Goal: Obtain resource: Download file/media

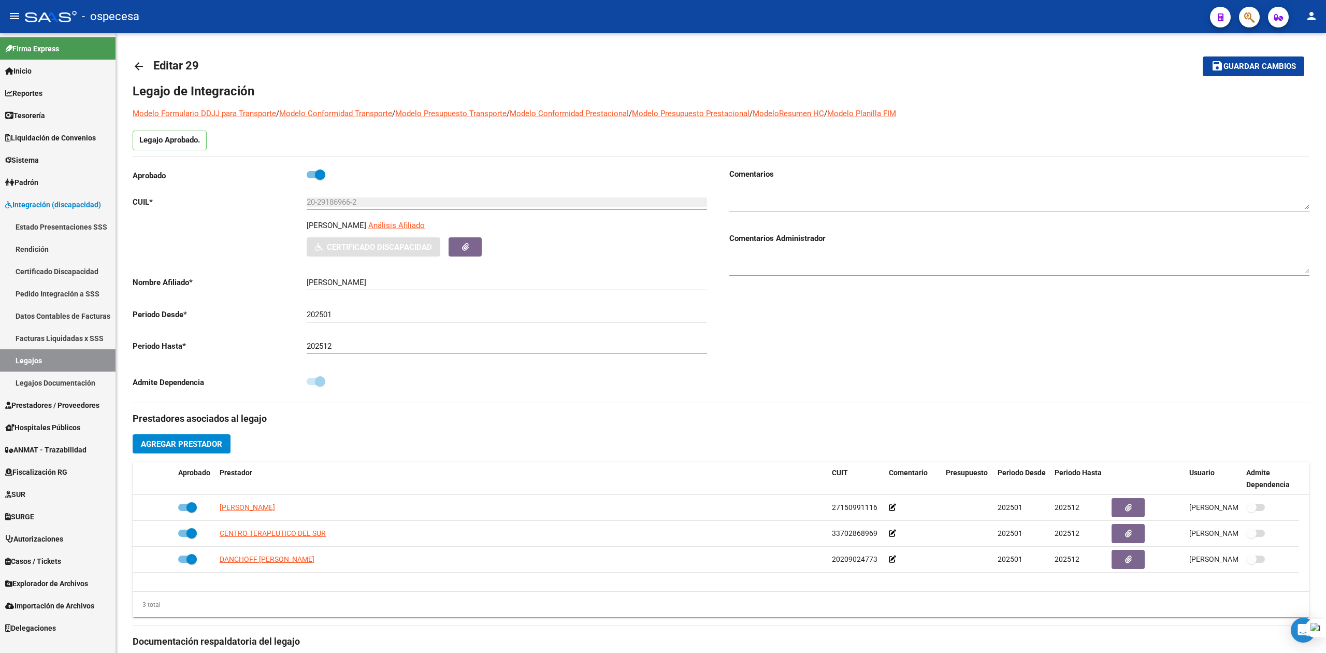
type input "[PERSON_NAME]"
click at [75, 396] on link "Prestadores / Proveedores" at bounding box center [57, 405] width 115 height 22
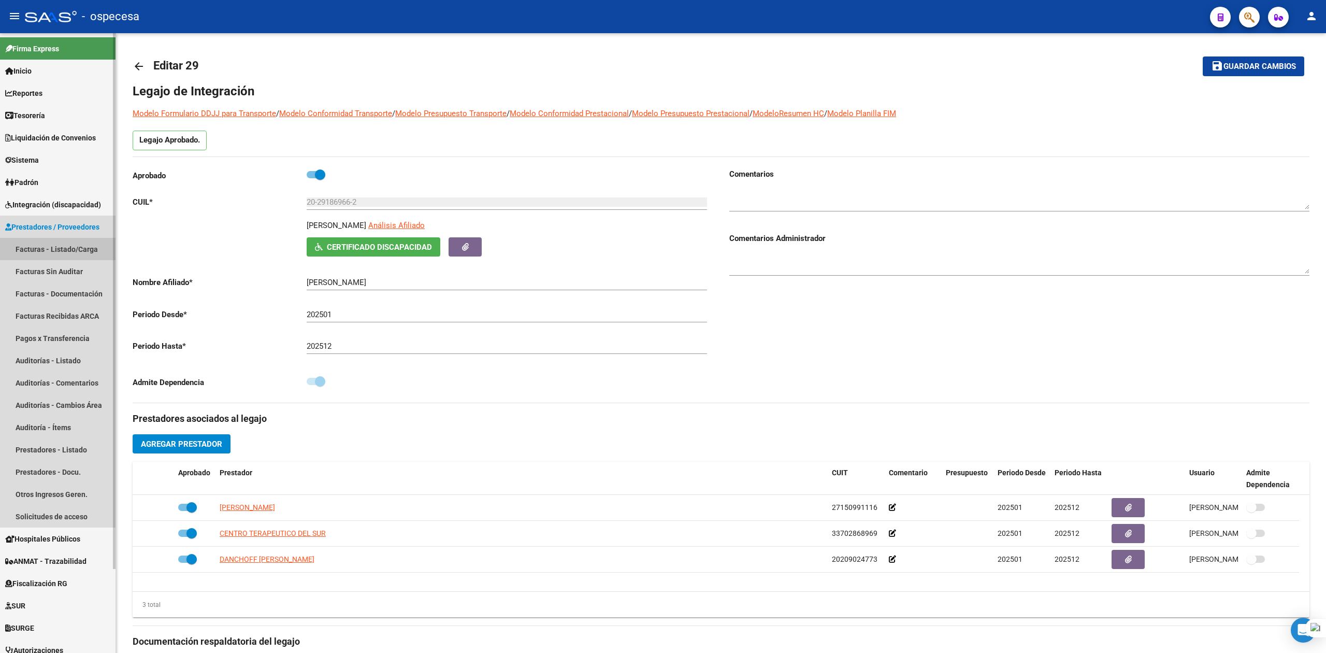
click at [27, 255] on link "Facturas - Listado/Carga" at bounding box center [57, 249] width 115 height 22
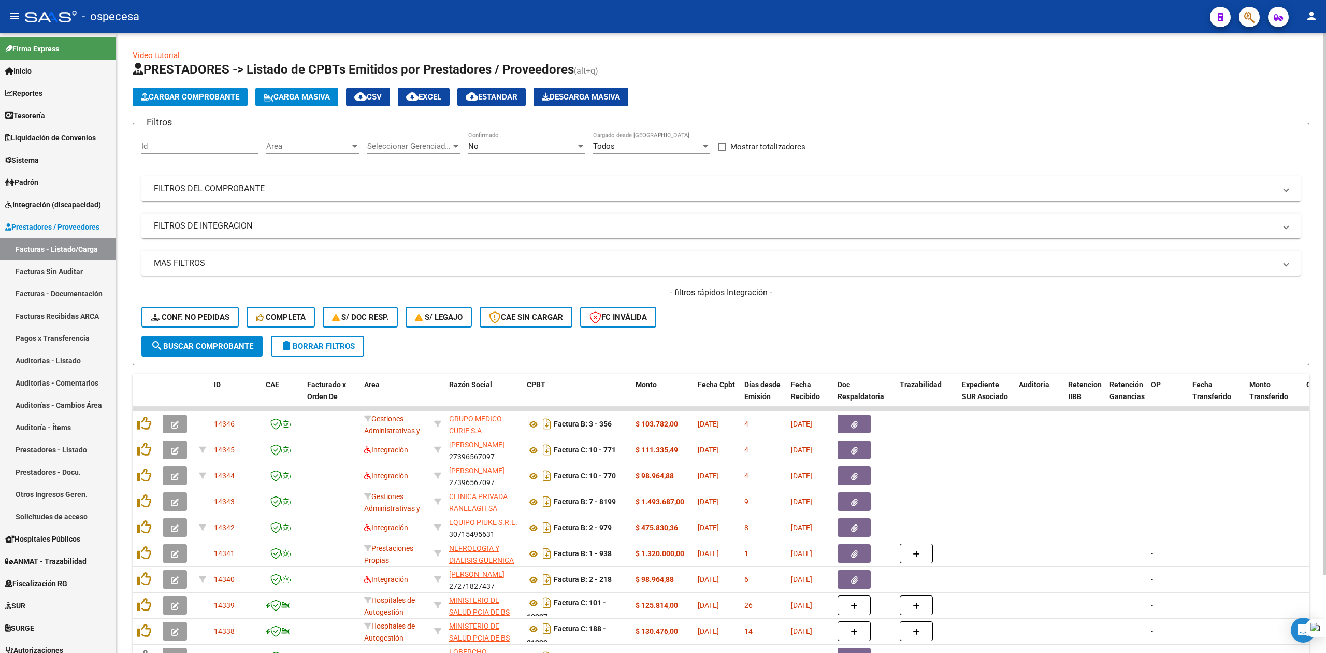
drag, startPoint x: 278, startPoint y: 193, endPoint x: 276, endPoint y: 201, distance: 8.5
click at [278, 197] on mat-expansion-panel-header "FILTROS DEL COMPROBANTE" at bounding box center [720, 188] width 1159 height 25
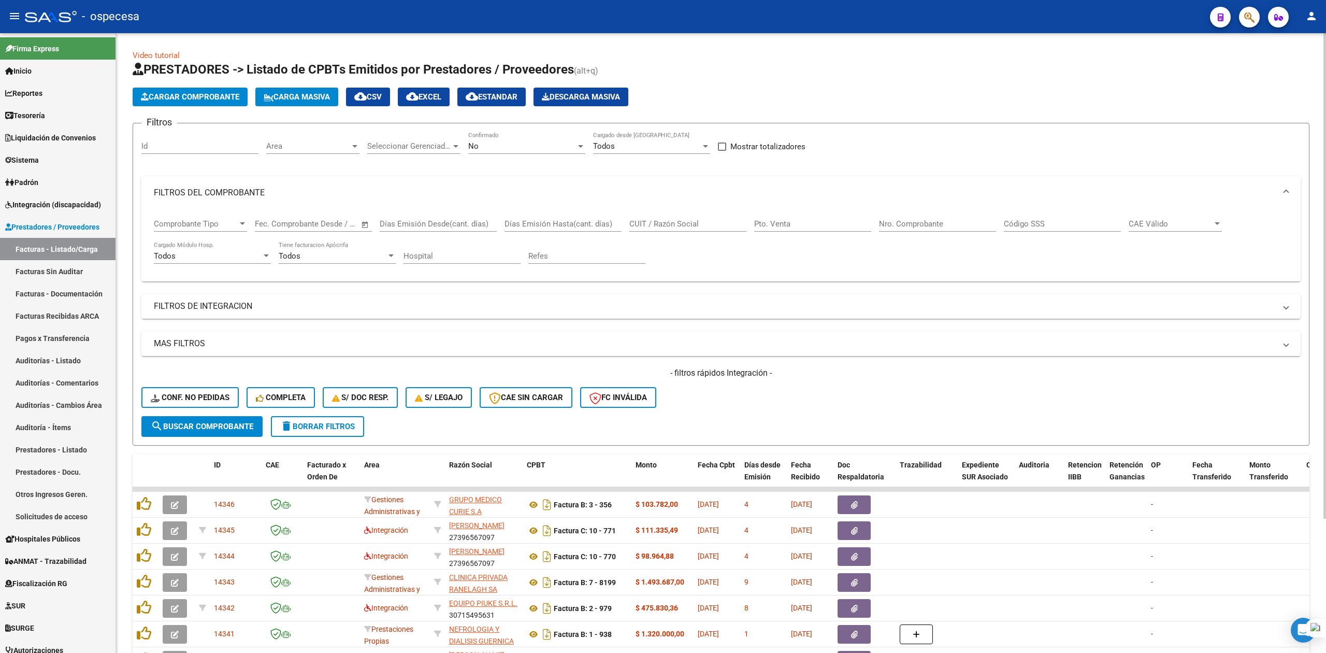
click at [690, 224] on input "CUIT / Razón Social" at bounding box center [687, 223] width 117 height 9
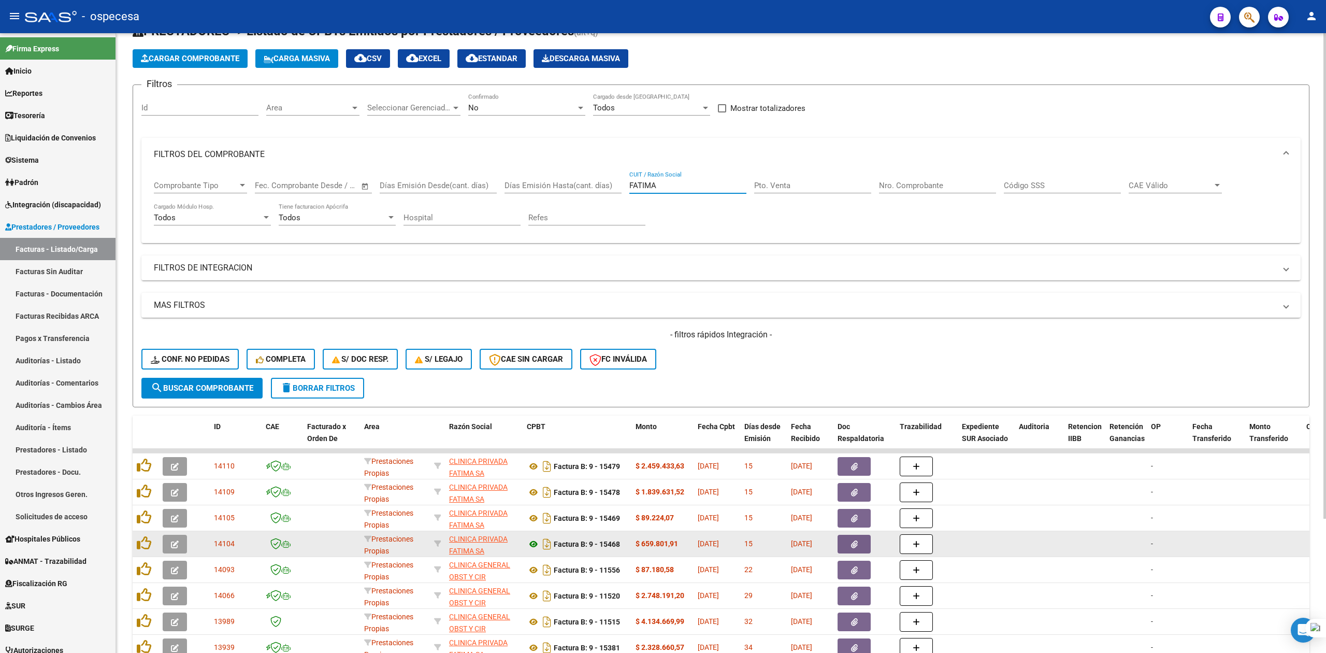
scroll to position [170, 0]
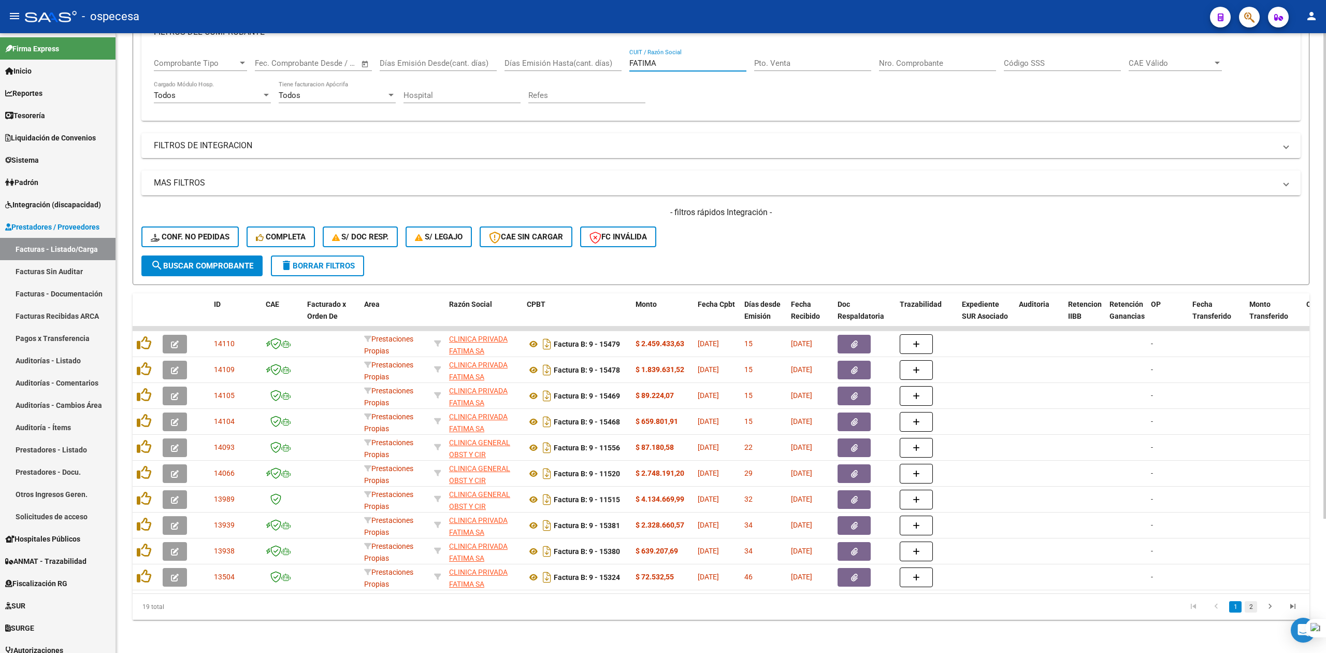
type input "FATIMA"
click at [1250, 611] on link "2" at bounding box center [1251, 606] width 12 height 11
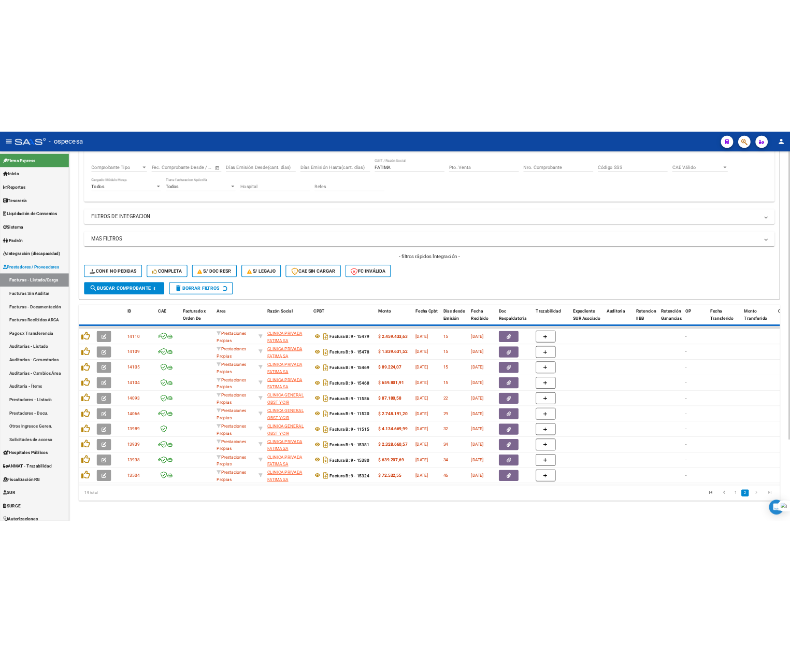
scroll to position [145, 0]
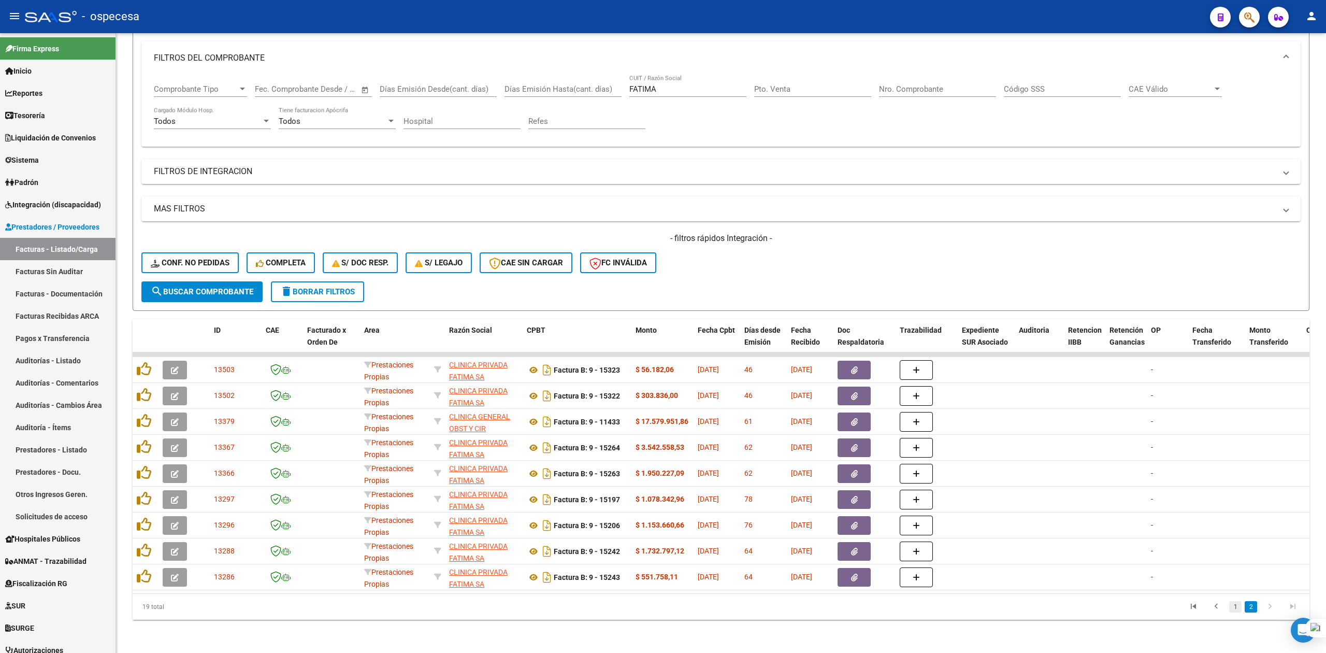
click at [1236, 609] on link "1" at bounding box center [1235, 606] width 12 height 11
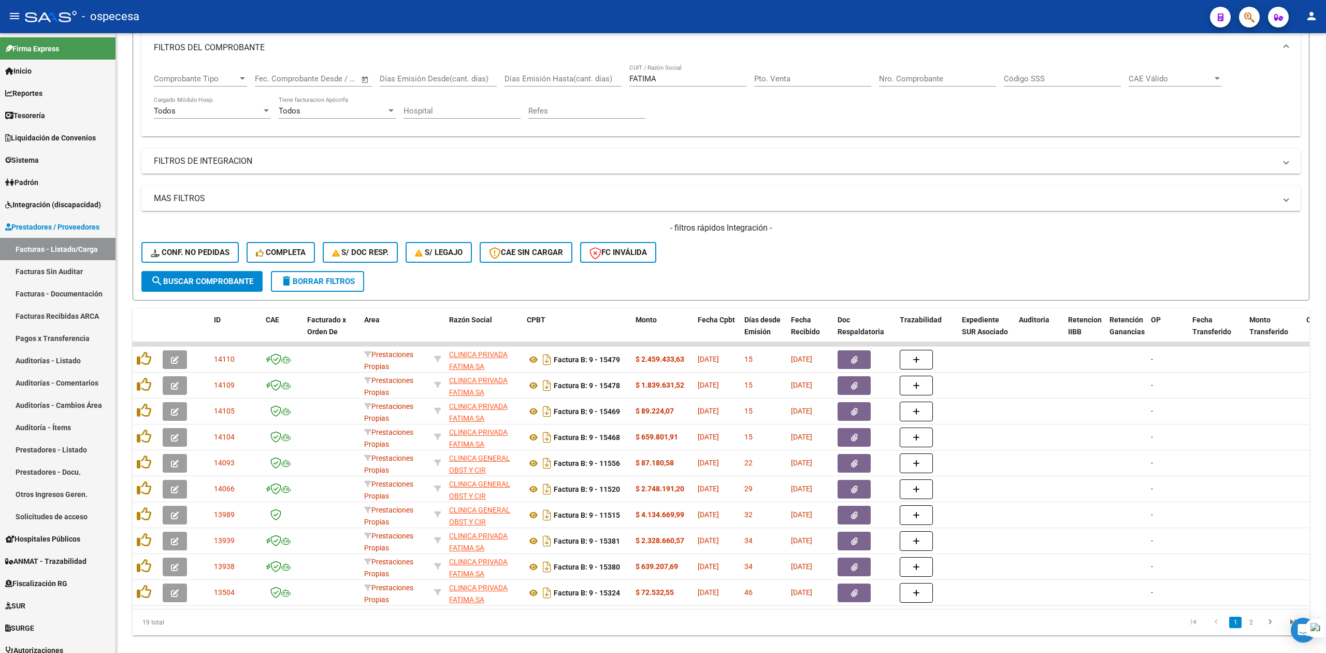
click at [1248, 626] on li "2" at bounding box center [1251, 622] width 16 height 18
click at [1252, 628] on link "2" at bounding box center [1251, 621] width 12 height 11
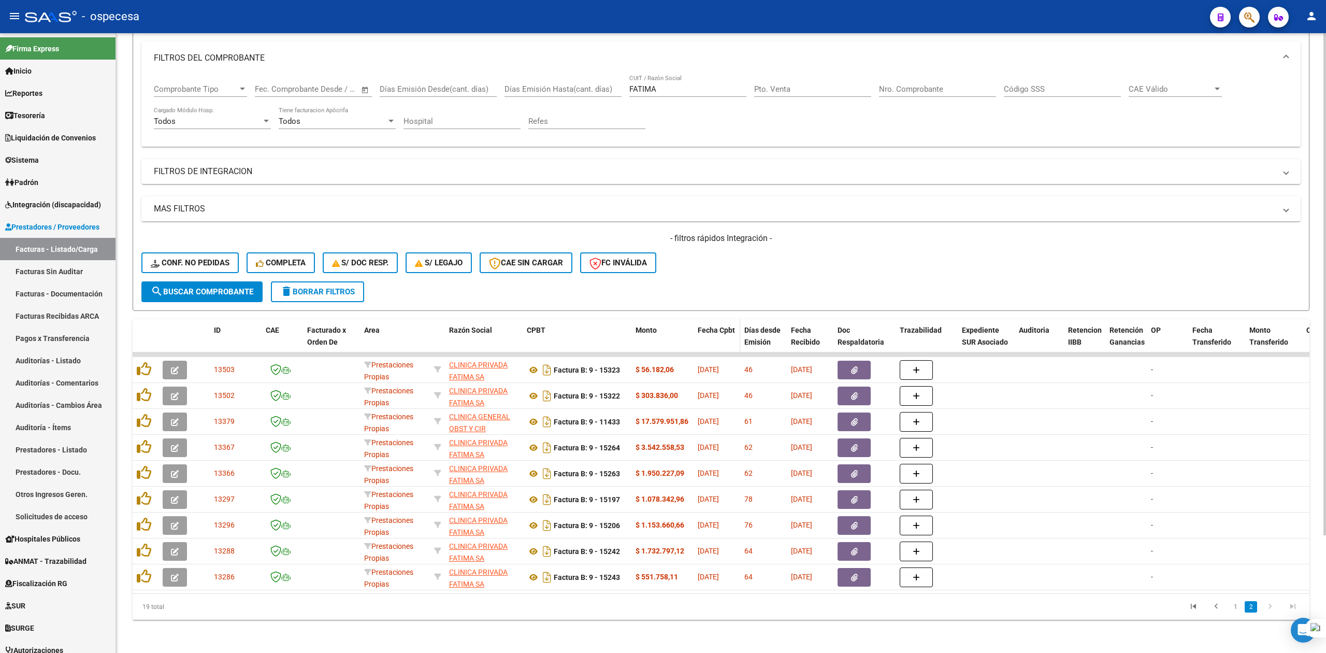
click at [721, 326] on span "Fecha Cpbt" at bounding box center [716, 330] width 37 height 8
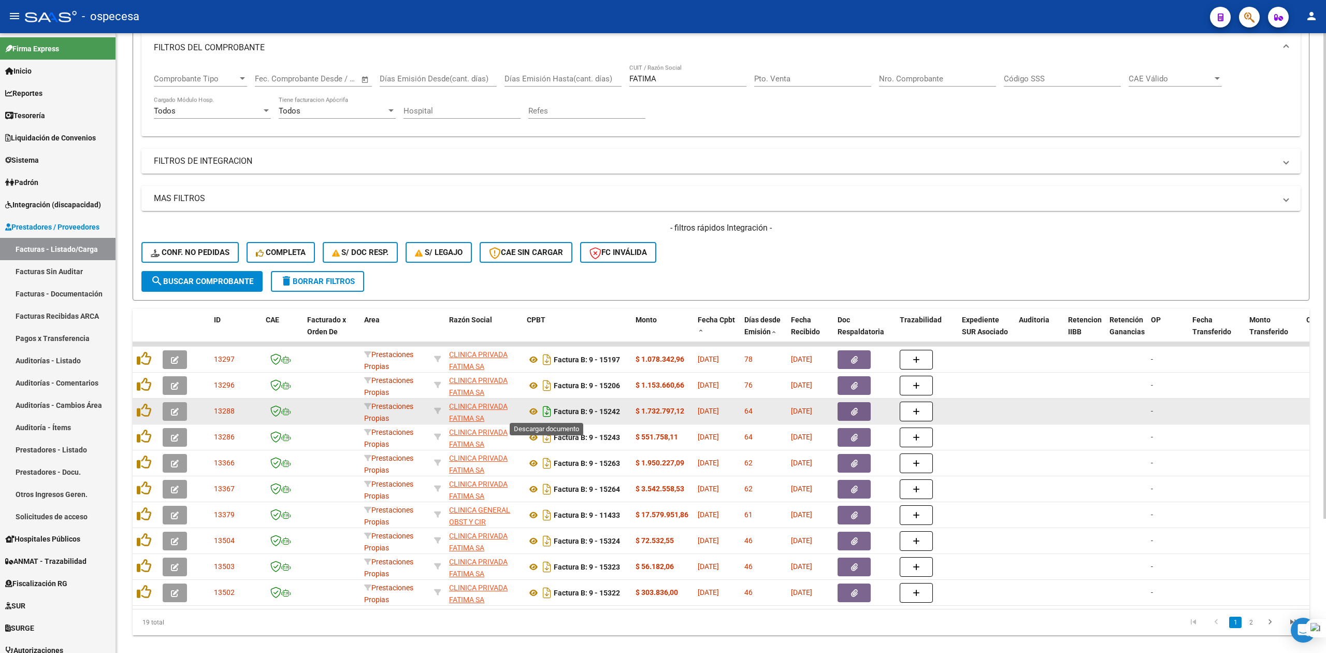
click at [549, 409] on icon "Descargar documento" at bounding box center [546, 411] width 13 height 17
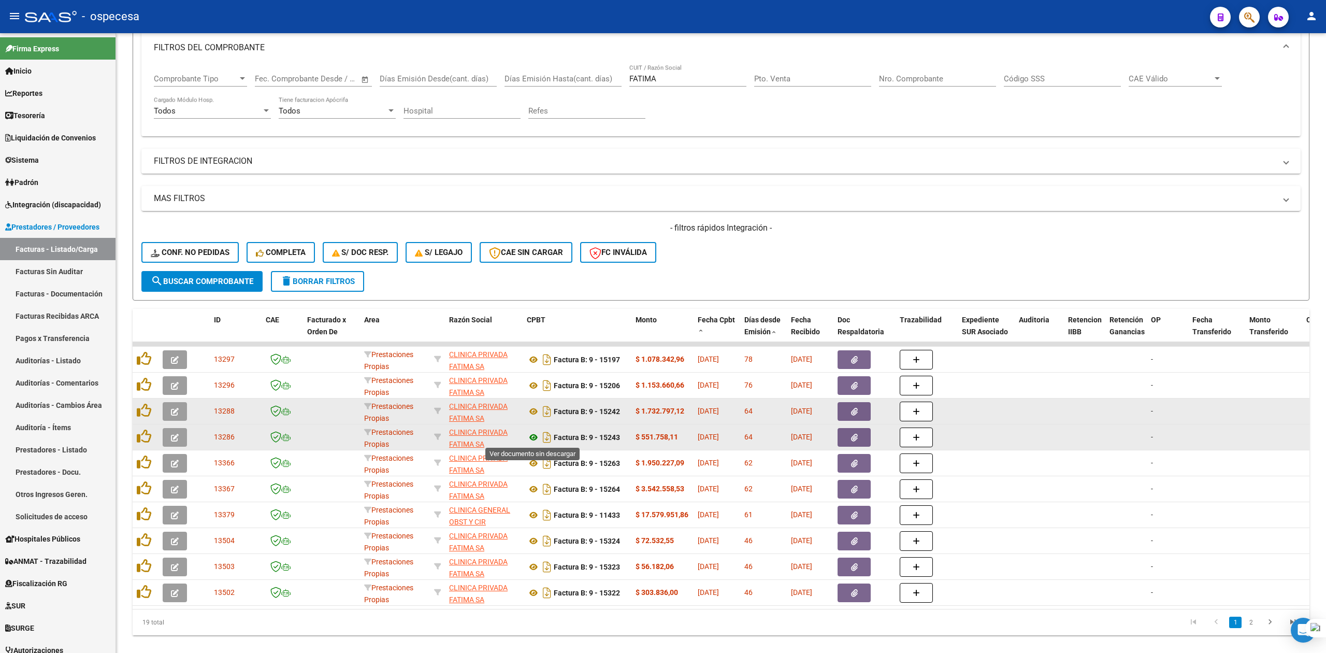
click at [534, 433] on icon at bounding box center [533, 437] width 13 height 12
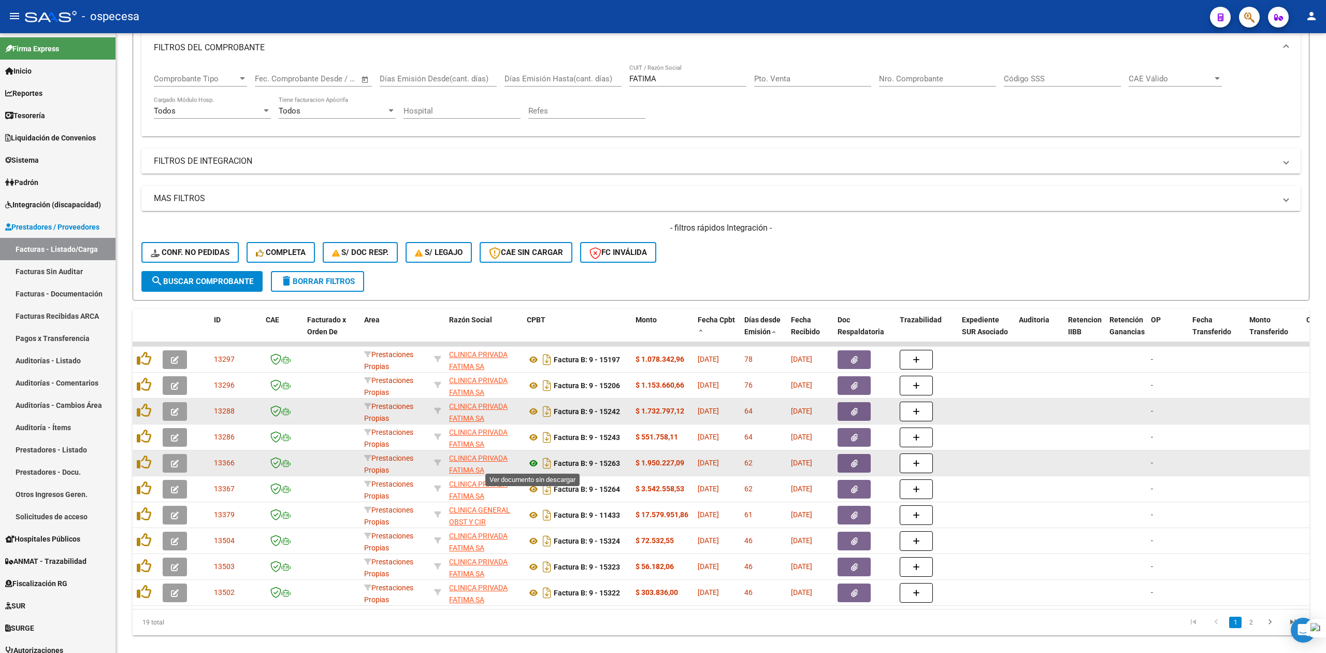
click at [532, 461] on icon at bounding box center [533, 463] width 13 height 12
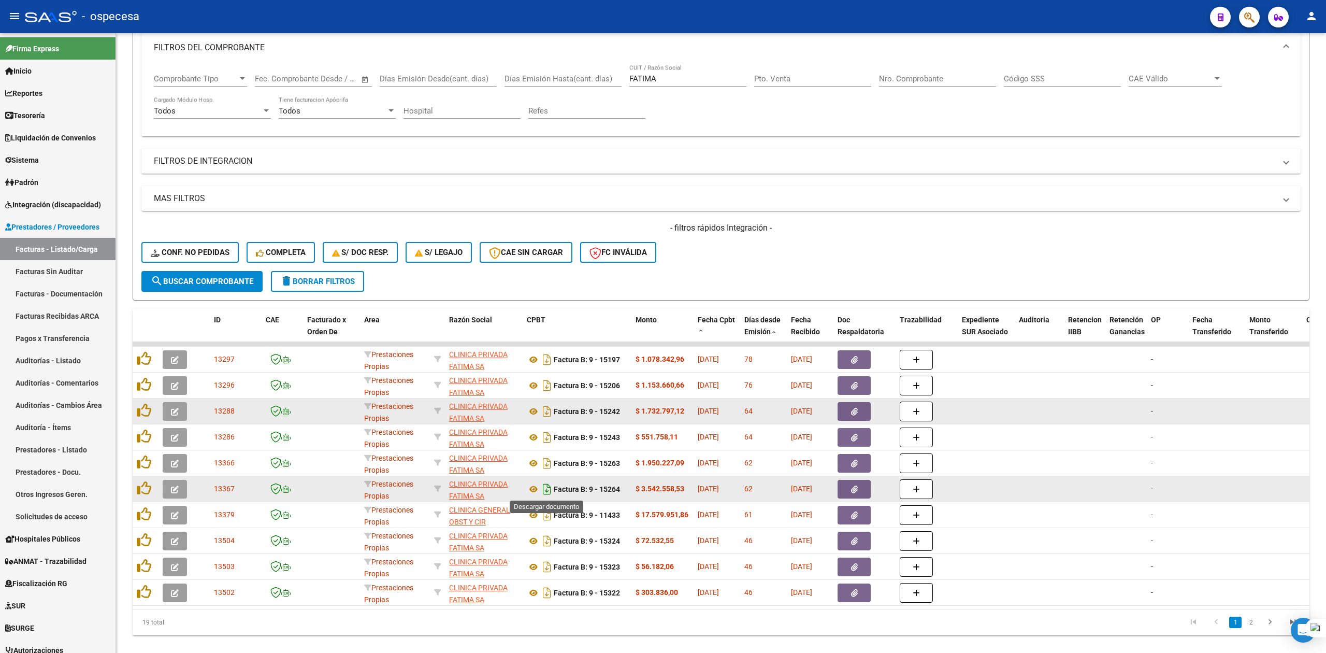
click at [545, 489] on icon "Descargar documento" at bounding box center [546, 489] width 13 height 17
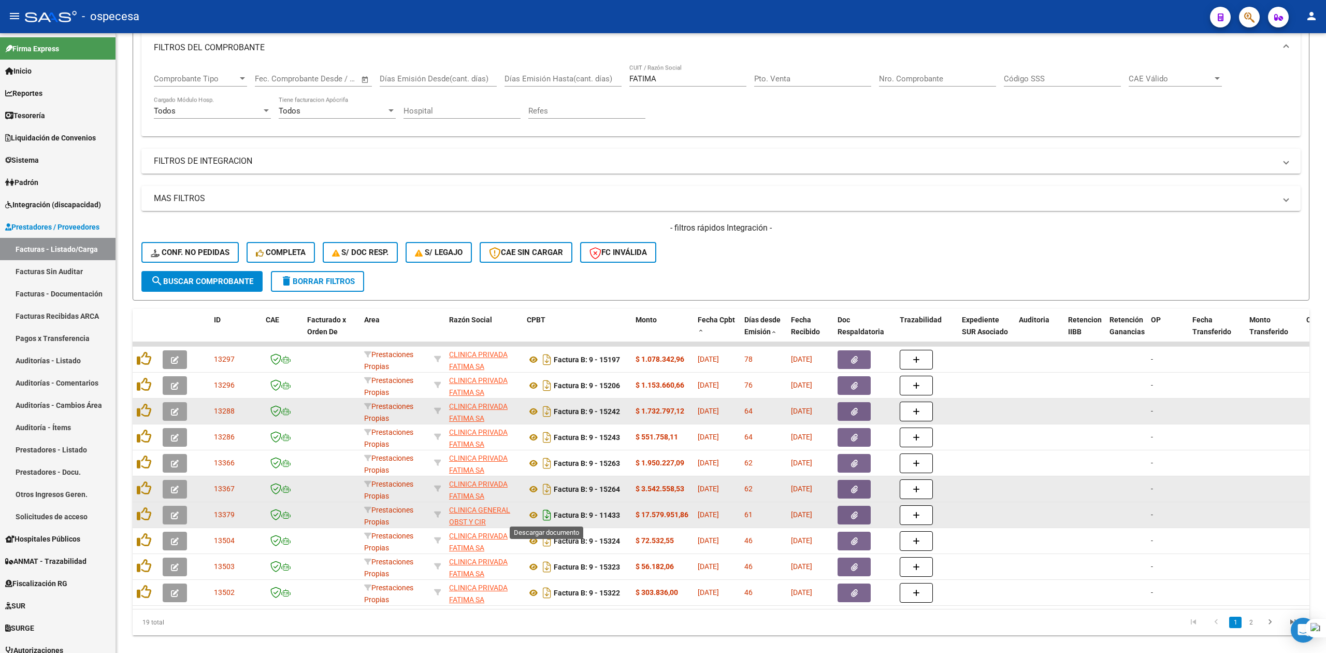
click at [545, 518] on icon "Descargar documento" at bounding box center [546, 515] width 13 height 17
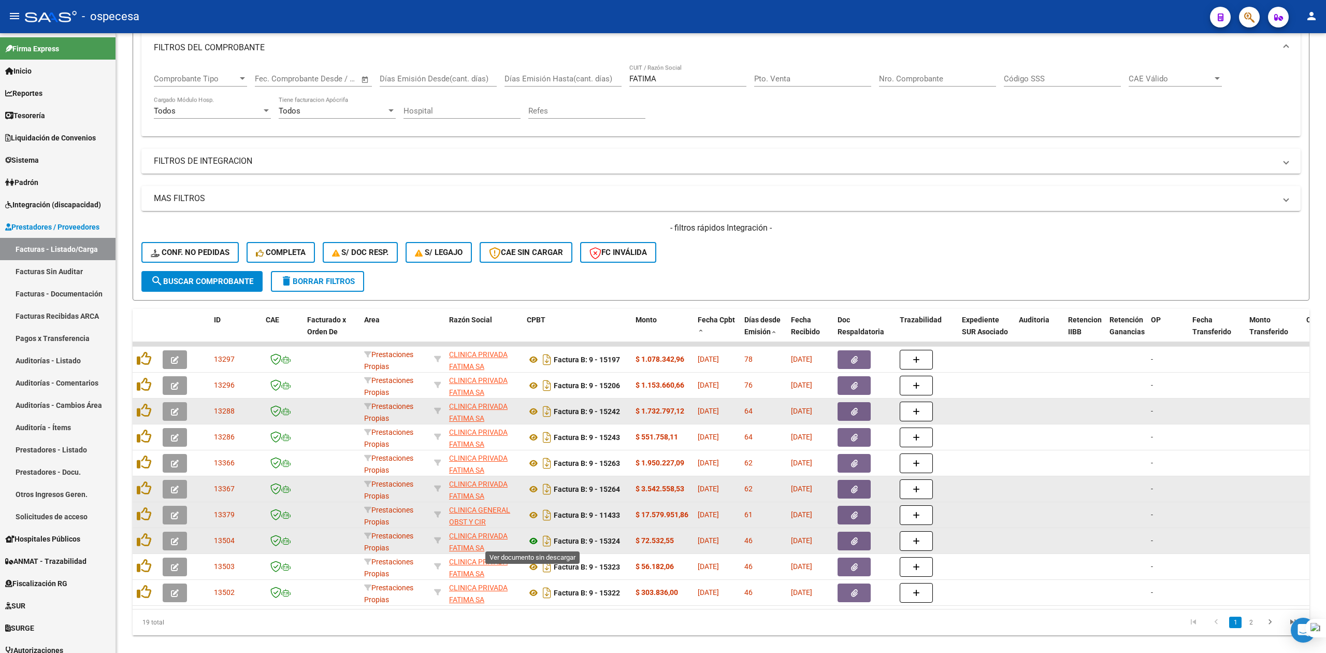
click at [533, 537] on icon at bounding box center [533, 540] width 13 height 12
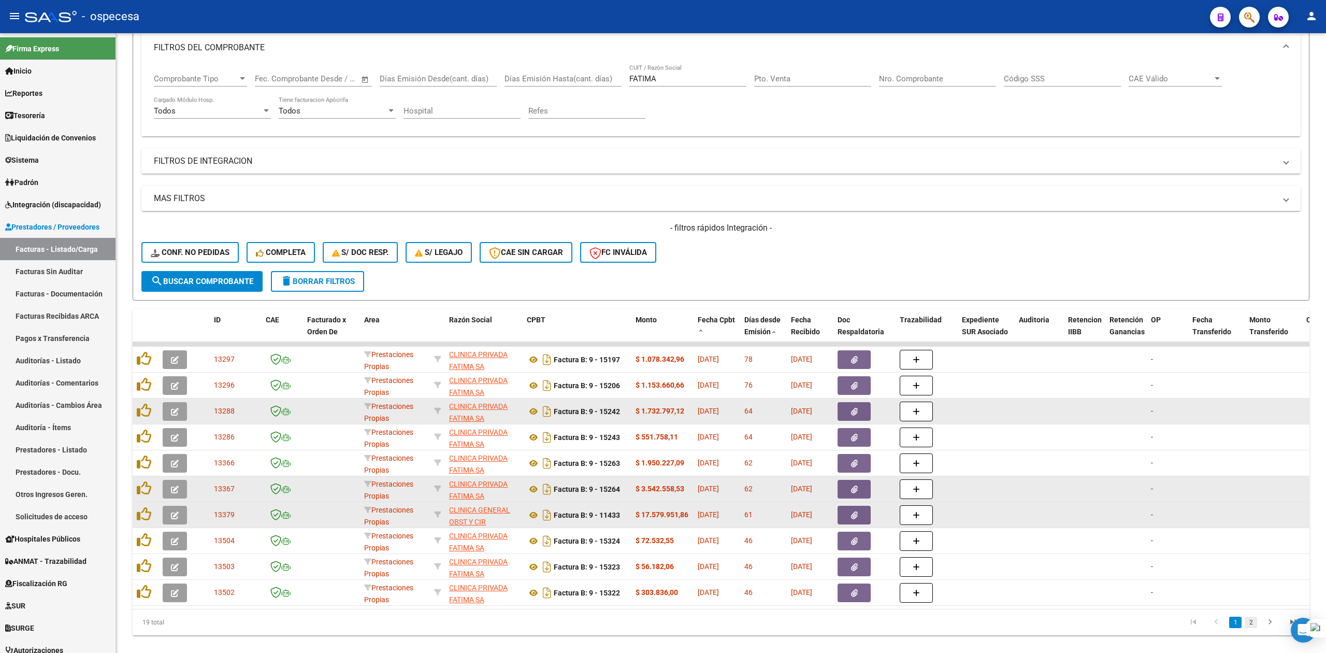
click at [1248, 628] on link "2" at bounding box center [1251, 621] width 12 height 11
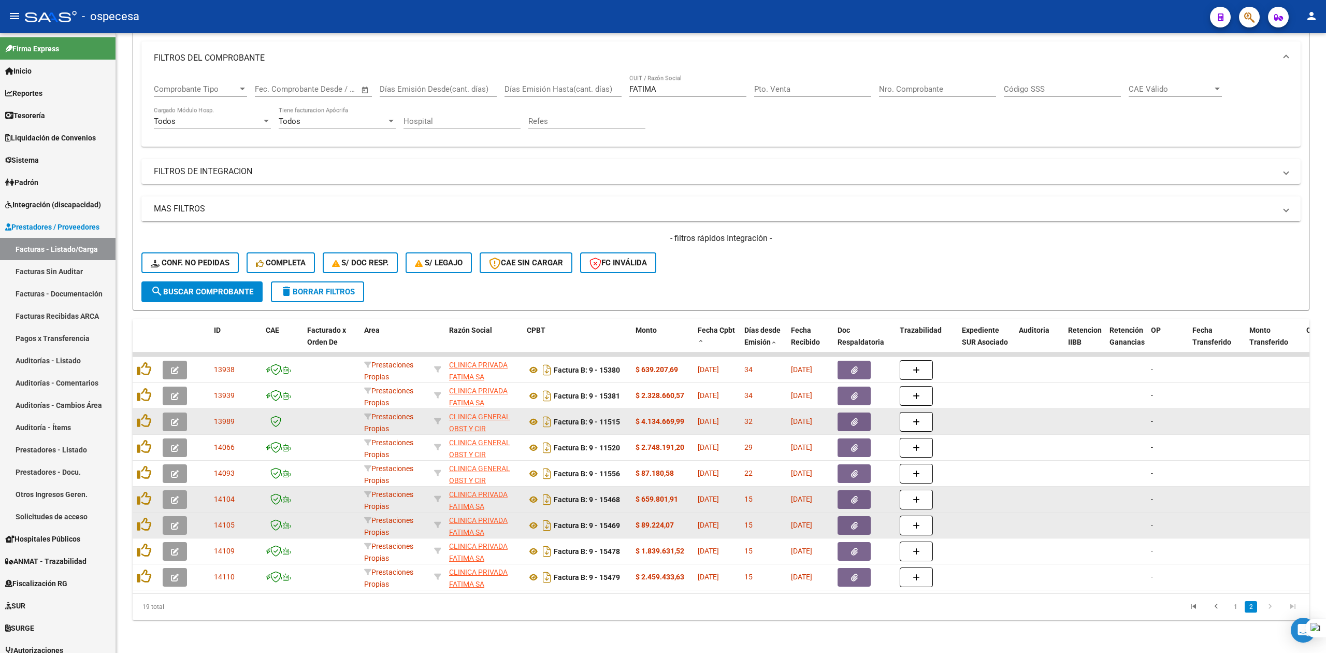
click at [1230, 612] on li "1" at bounding box center [1235, 607] width 16 height 18
click at [1233, 609] on link "1" at bounding box center [1235, 606] width 12 height 11
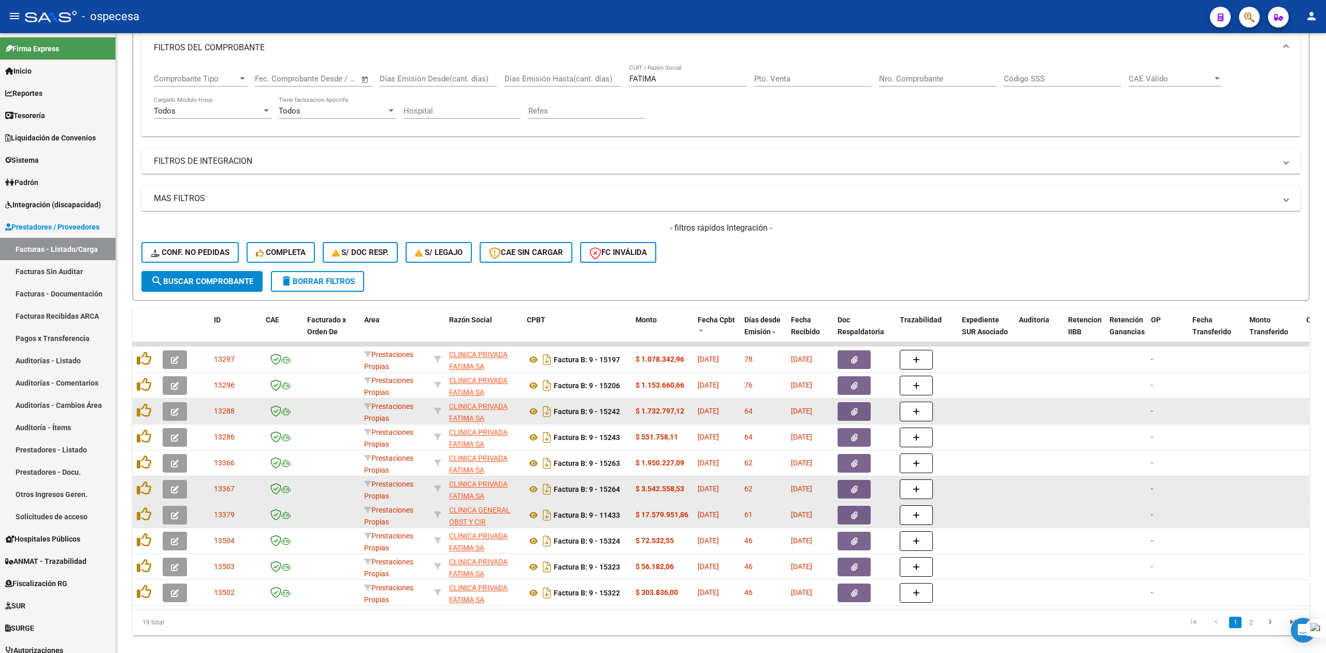
click at [856, 517] on icon "button" at bounding box center [854, 515] width 7 height 8
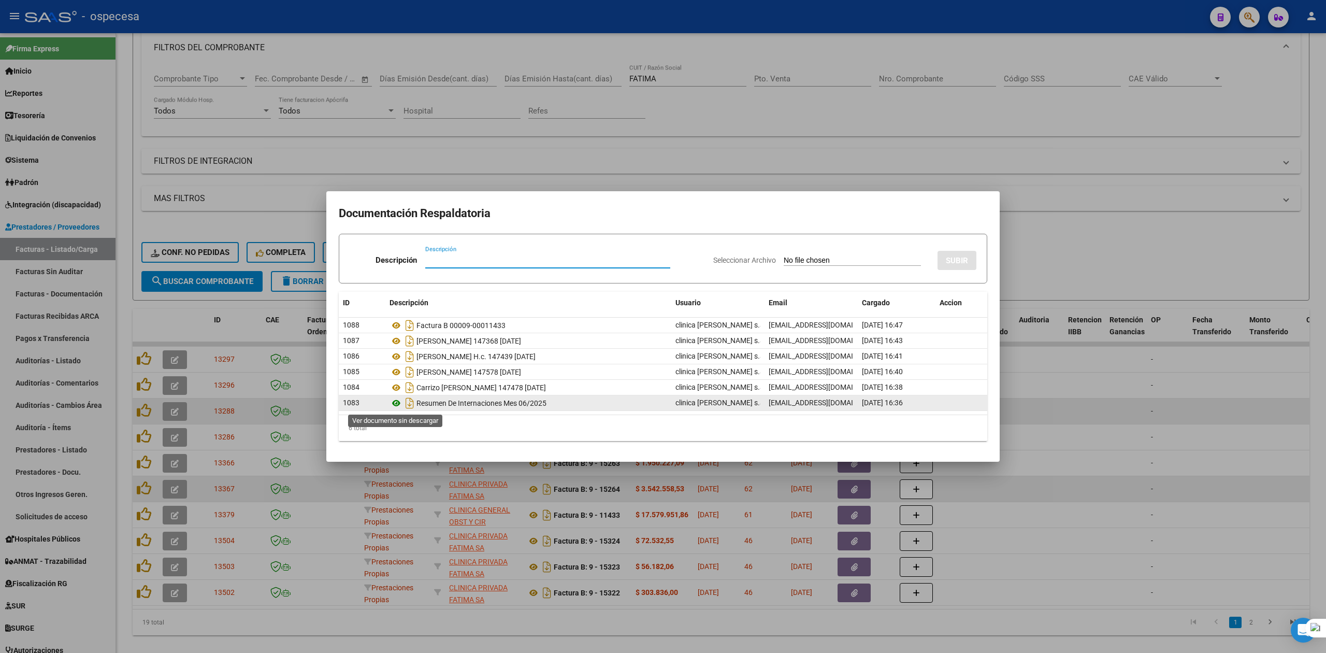
click at [397, 400] on icon at bounding box center [395, 403] width 13 height 12
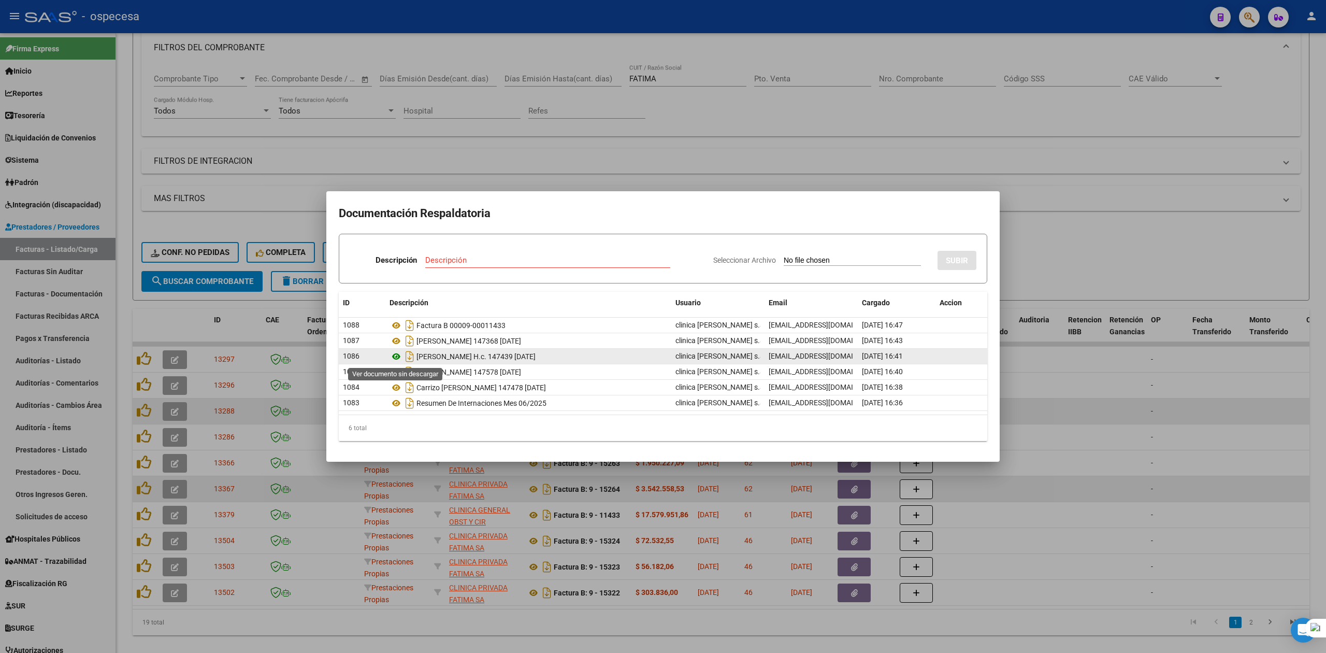
click at [400, 353] on icon at bounding box center [395, 356] width 13 height 12
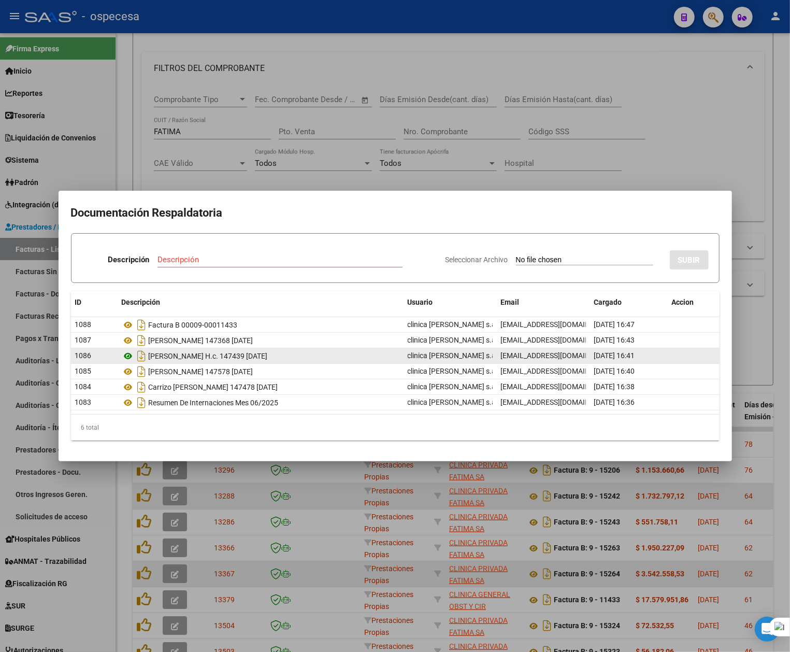
scroll to position [166, 0]
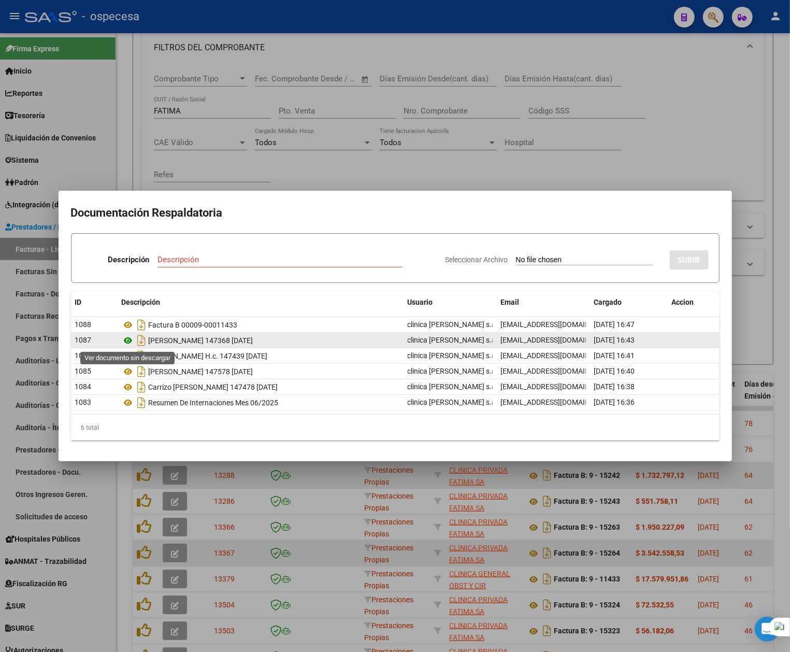
click at [126, 340] on icon at bounding box center [128, 340] width 13 height 12
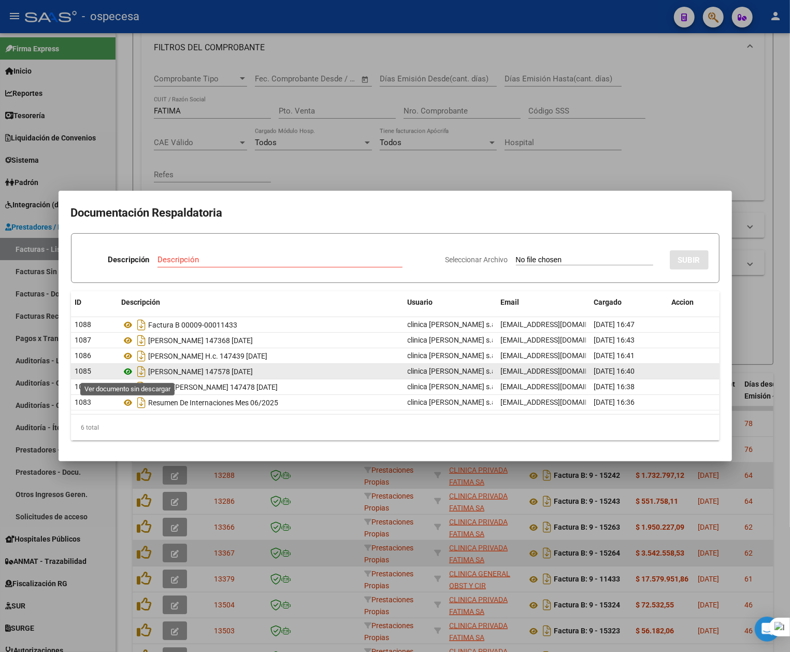
click at [129, 369] on icon at bounding box center [128, 371] width 13 height 12
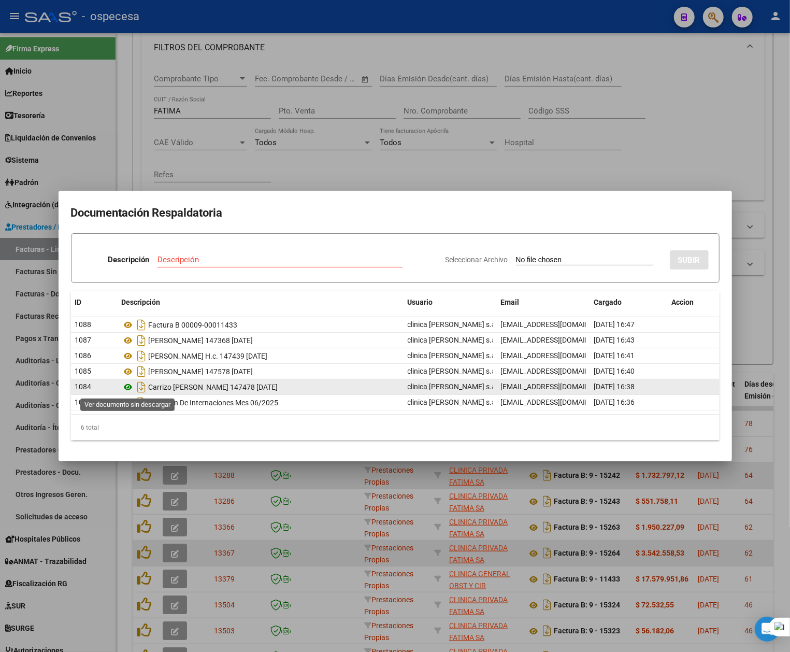
click at [131, 387] on icon at bounding box center [128, 387] width 13 height 12
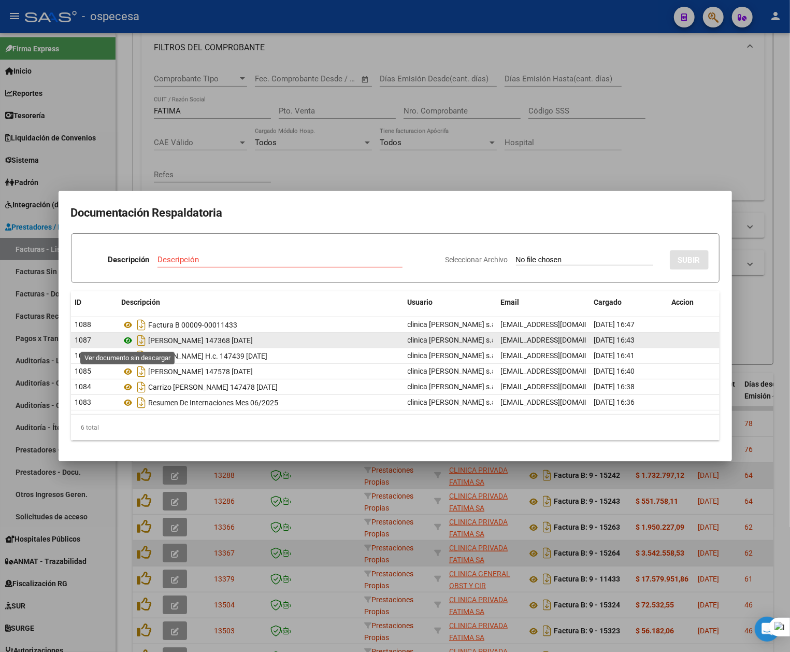
click at [131, 342] on icon at bounding box center [128, 340] width 13 height 12
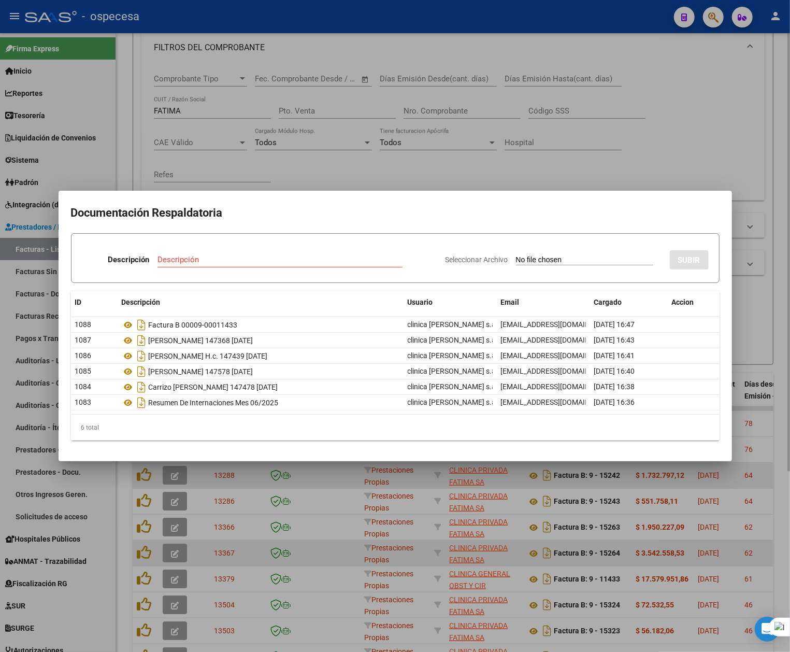
click at [709, 131] on div at bounding box center [395, 326] width 790 height 652
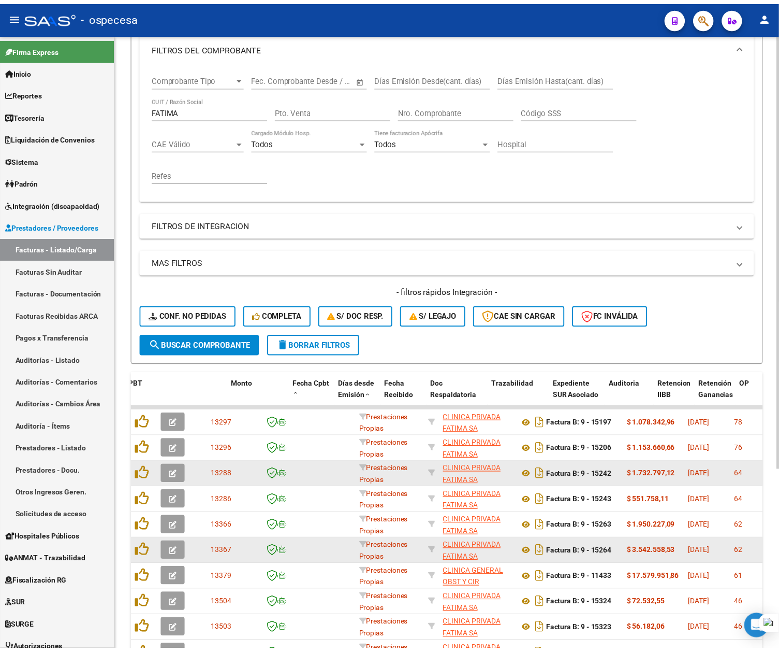
scroll to position [0, 401]
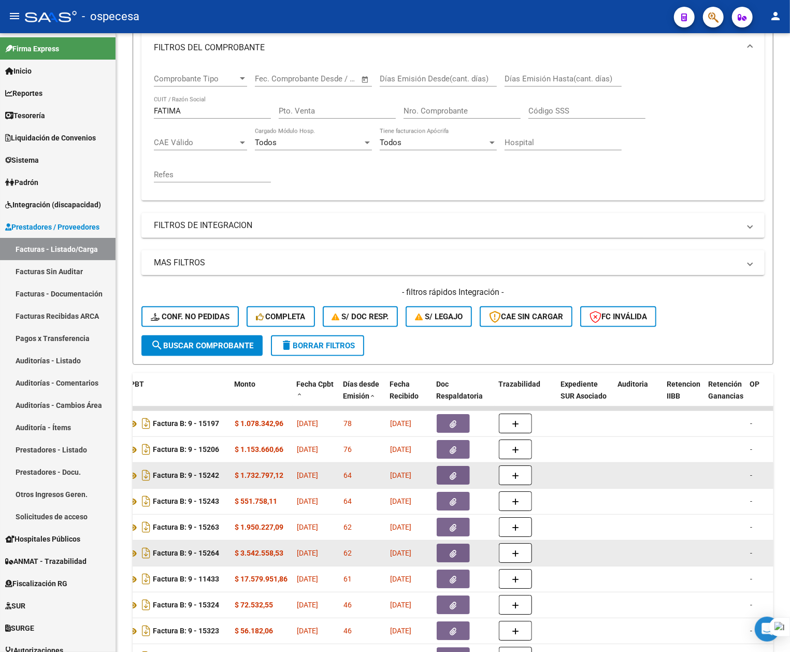
click at [707, 12] on button "button" at bounding box center [713, 17] width 21 height 21
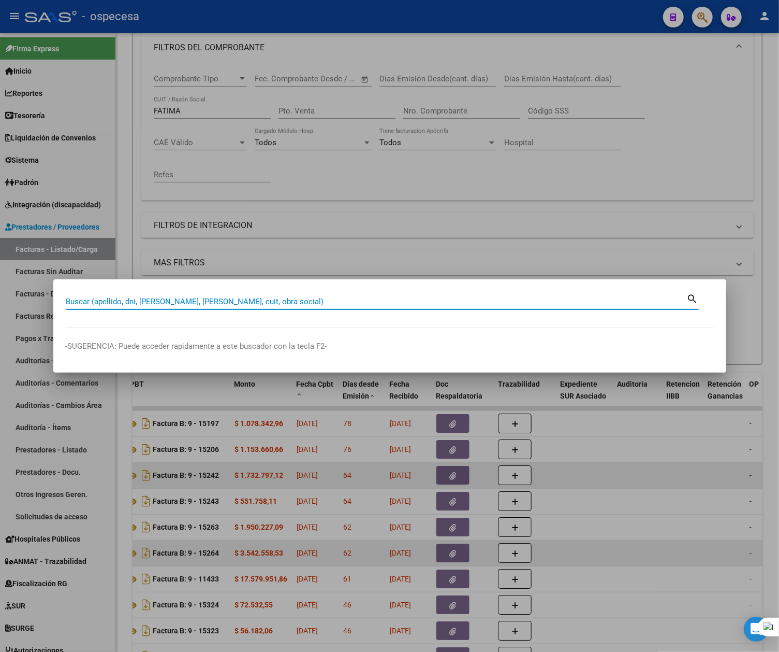
click at [291, 301] on input "Buscar (apellido, dni, [PERSON_NAME], [PERSON_NAME], cuit, obra social)" at bounding box center [377, 301] width 622 height 9
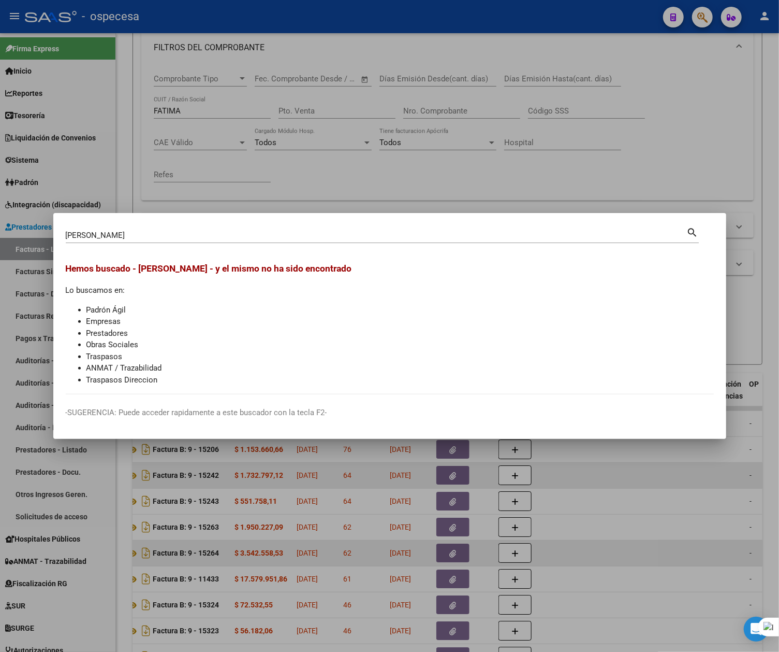
click at [193, 226] on div "[PERSON_NAME] (apellido, dni, [PERSON_NAME], [PERSON_NAME], cuit, obra social) …" at bounding box center [382, 234] width 633 height 18
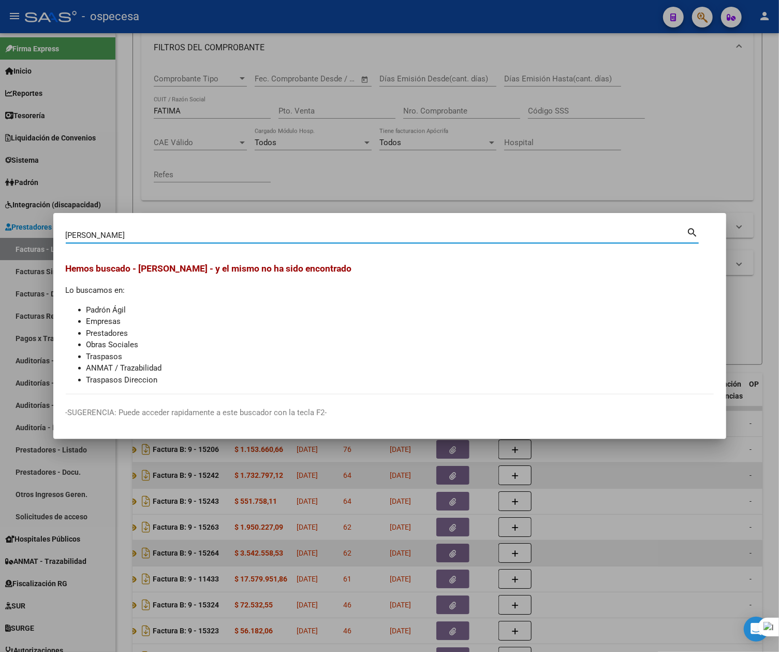
drag, startPoint x: 191, startPoint y: 237, endPoint x: 86, endPoint y: 235, distance: 104.6
click at [83, 244] on div "[PERSON_NAME] (apellido, dni, [PERSON_NAME], [PERSON_NAME], cuit, obra social) …" at bounding box center [382, 238] width 633 height 27
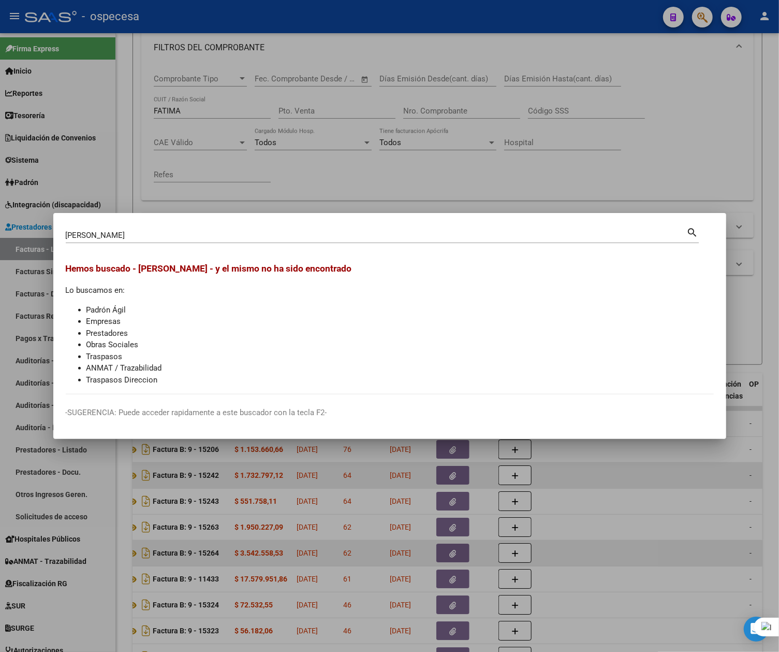
click at [85, 241] on div "[PERSON_NAME] (apellido, dni, [PERSON_NAME], [PERSON_NAME], cuit, obra social)" at bounding box center [377, 235] width 622 height 16
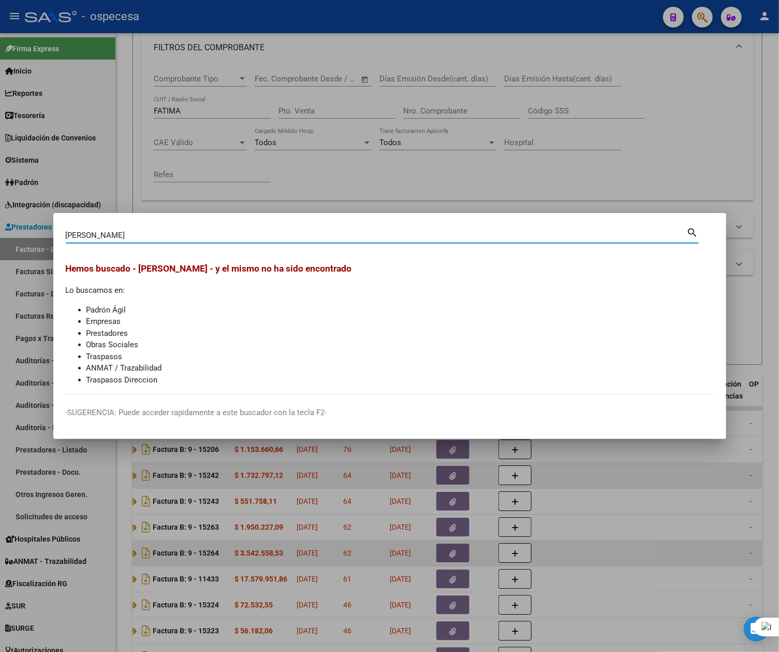
click at [85, 241] on div "[PERSON_NAME] (apellido, dni, [PERSON_NAME], [PERSON_NAME], cuit, obra social)" at bounding box center [377, 235] width 622 height 16
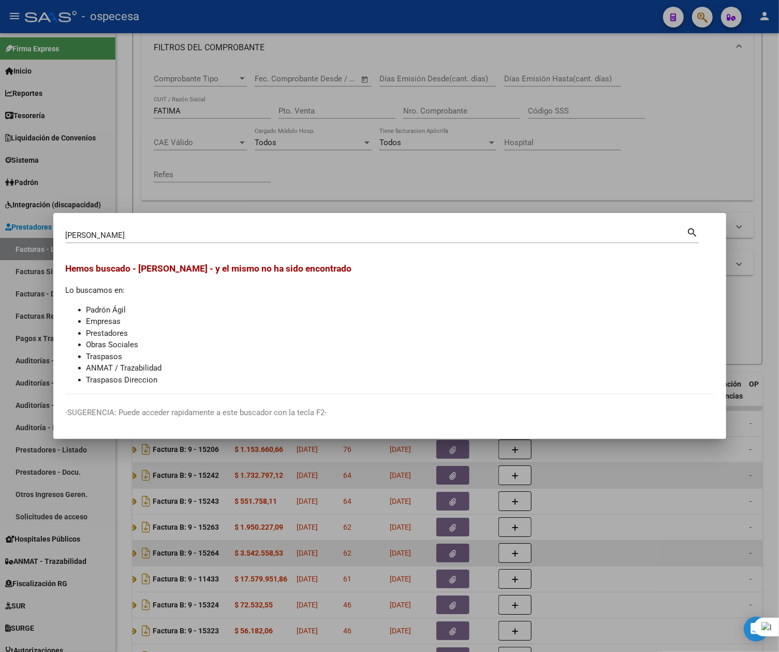
click at [85, 241] on div "[PERSON_NAME] (apellido, dni, [PERSON_NAME], [PERSON_NAME], cuit, obra social)" at bounding box center [377, 235] width 622 height 16
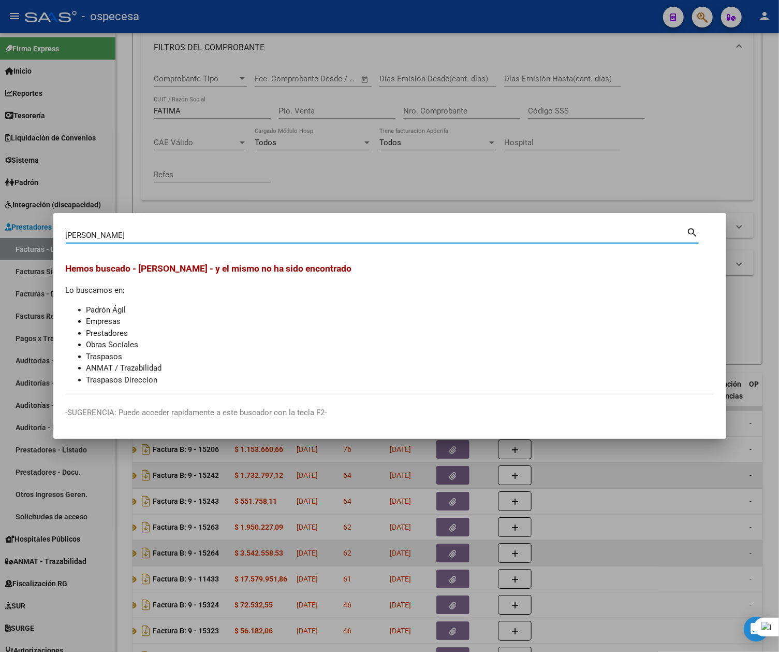
click at [85, 241] on div "[PERSON_NAME] (apellido, dni, [PERSON_NAME], [PERSON_NAME], cuit, obra social)" at bounding box center [377, 235] width 622 height 16
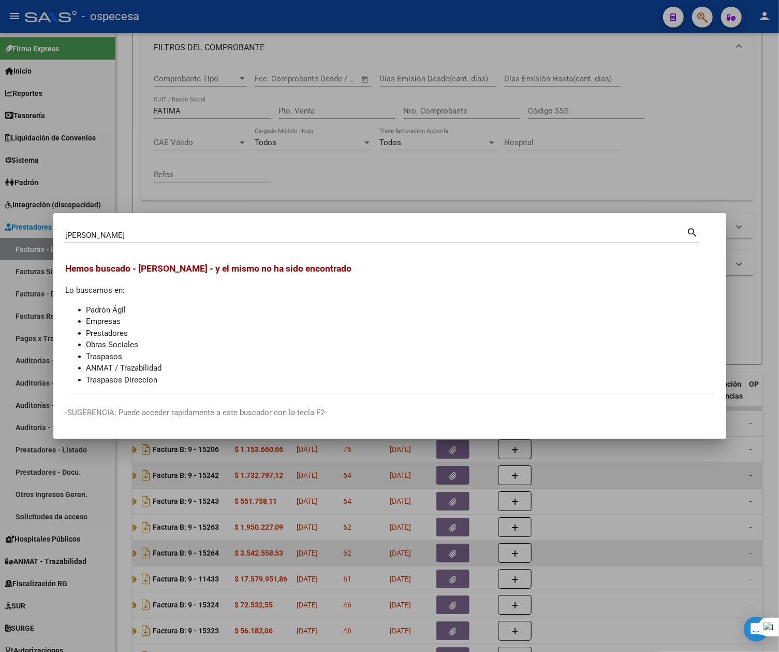
click at [85, 241] on div "[PERSON_NAME] (apellido, dni, [PERSON_NAME], [PERSON_NAME], cuit, obra social)" at bounding box center [377, 235] width 622 height 16
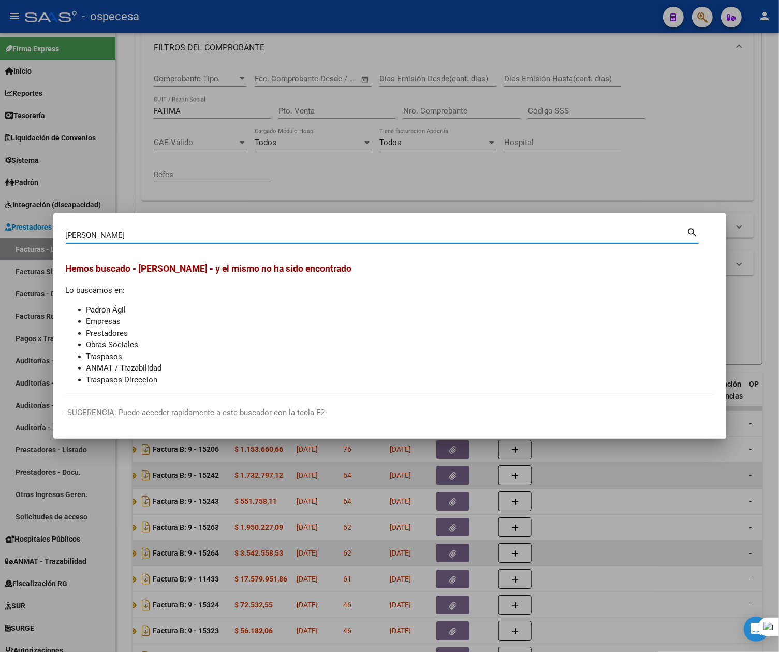
click at [85, 241] on div "[PERSON_NAME] (apellido, dni, [PERSON_NAME], [PERSON_NAME], cuit, obra social)" at bounding box center [377, 235] width 622 height 16
type input "F"
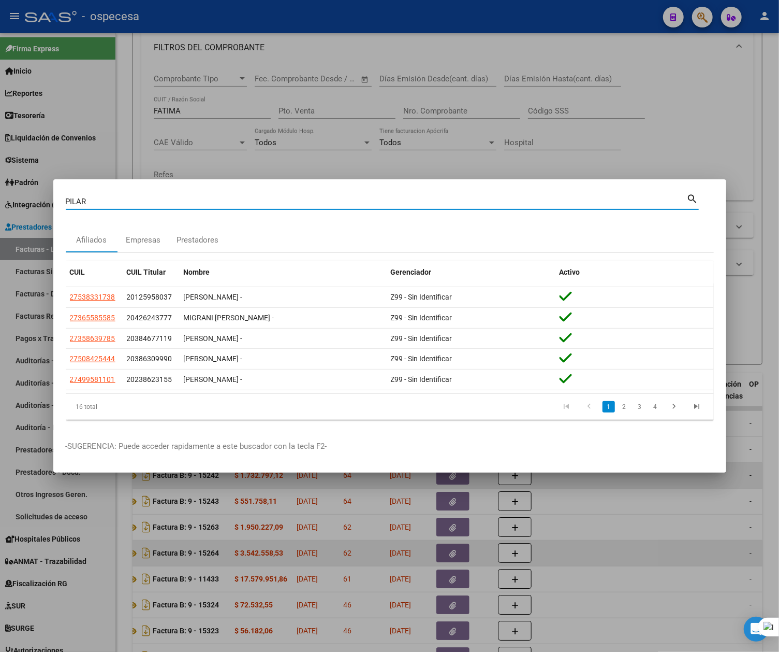
click at [622, 408] on link "2" at bounding box center [624, 406] width 12 height 11
click at [642, 408] on link "3" at bounding box center [640, 406] width 12 height 11
click at [651, 410] on link "4" at bounding box center [655, 406] width 12 height 11
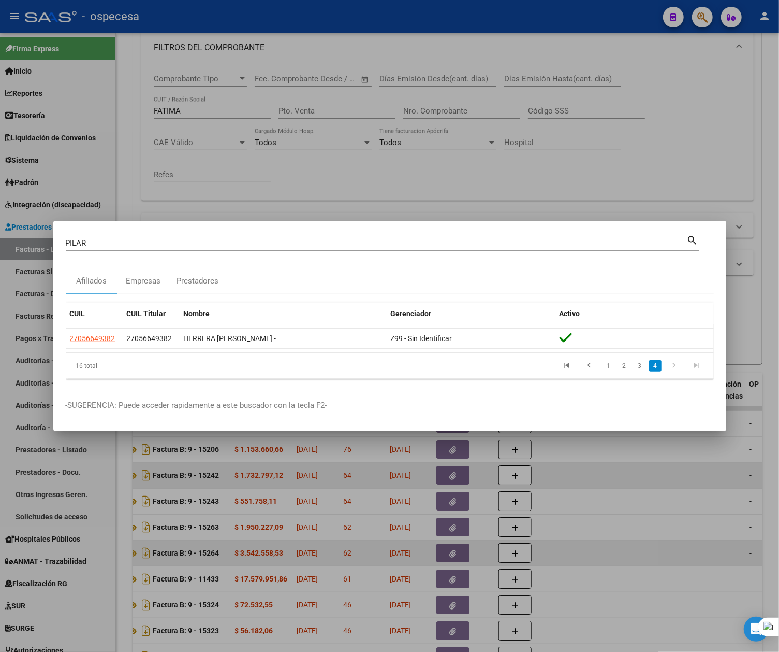
click at [222, 240] on input "PILAR" at bounding box center [377, 242] width 622 height 9
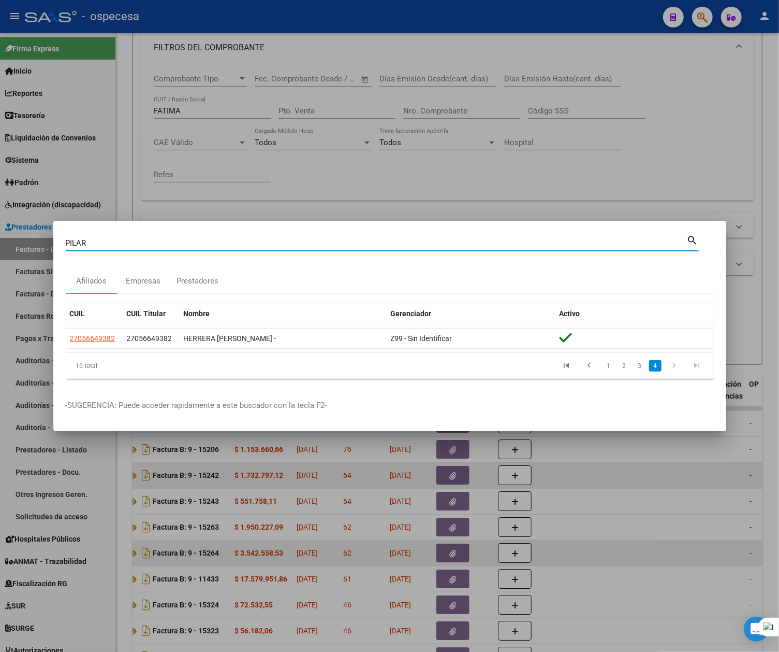
click at [222, 240] on input "PILAR" at bounding box center [377, 242] width 622 height 9
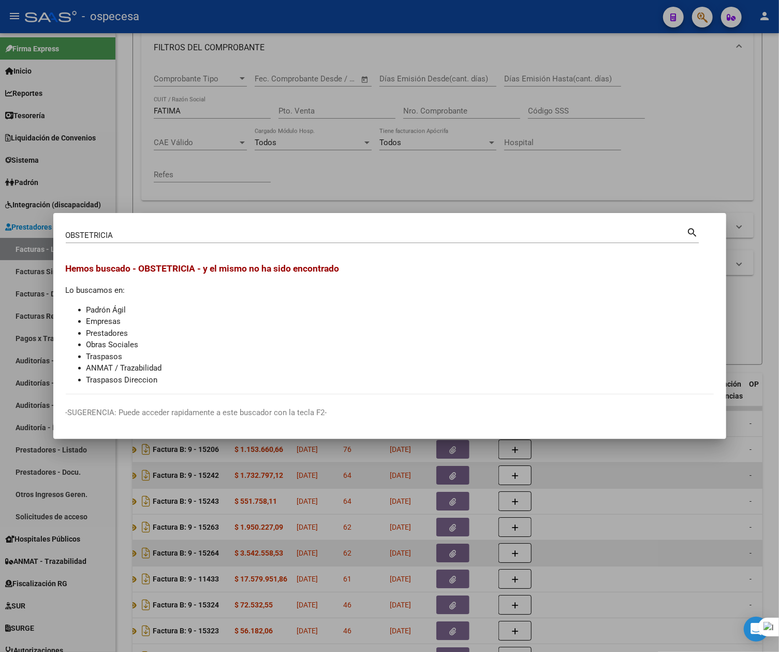
click at [222, 240] on div "OBSTETRICIA Buscar (apellido, dni, [PERSON_NAME], nro traspaso, cuit, obra soci…" at bounding box center [377, 235] width 622 height 16
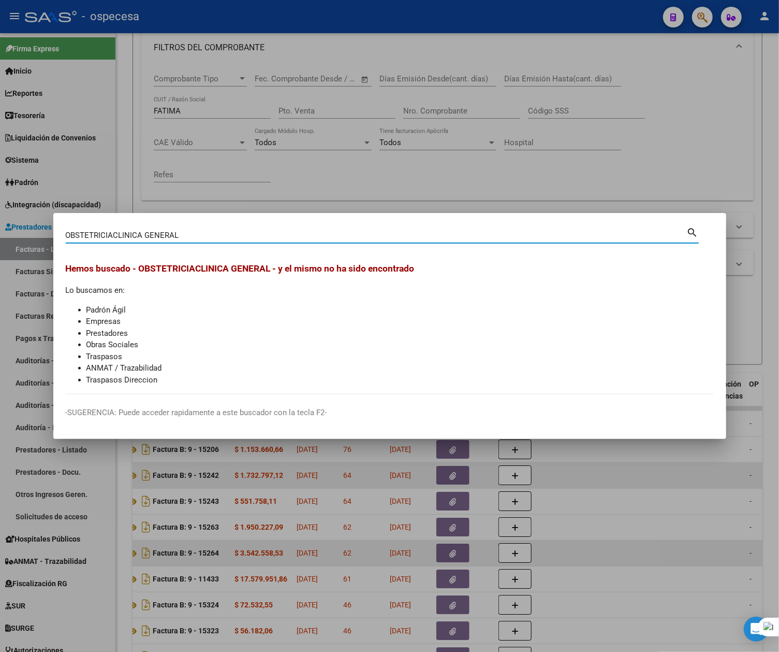
click at [114, 235] on input "OBSTETRICIACLINICA GENERAL" at bounding box center [377, 234] width 622 height 9
type input "CLINICA GENERAL"
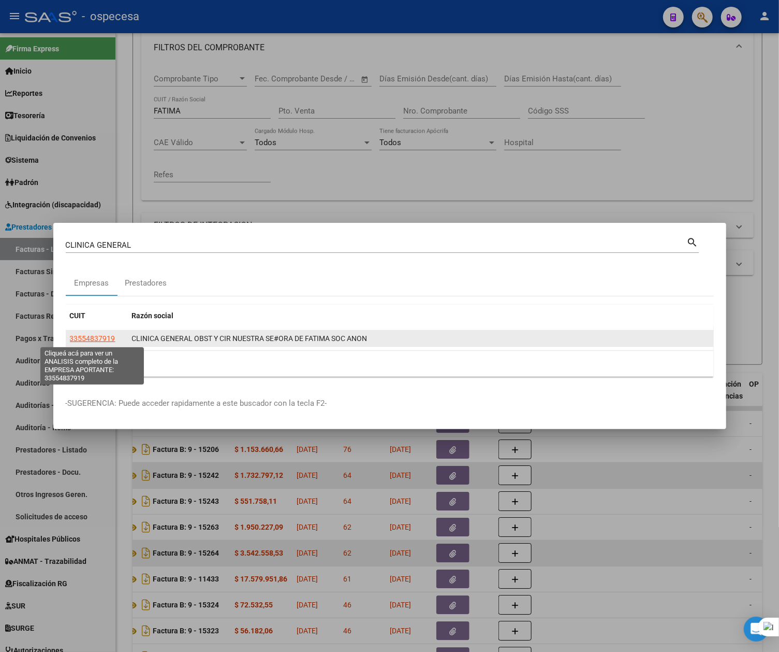
click at [91, 340] on span "33554837919" at bounding box center [93, 338] width 46 height 8
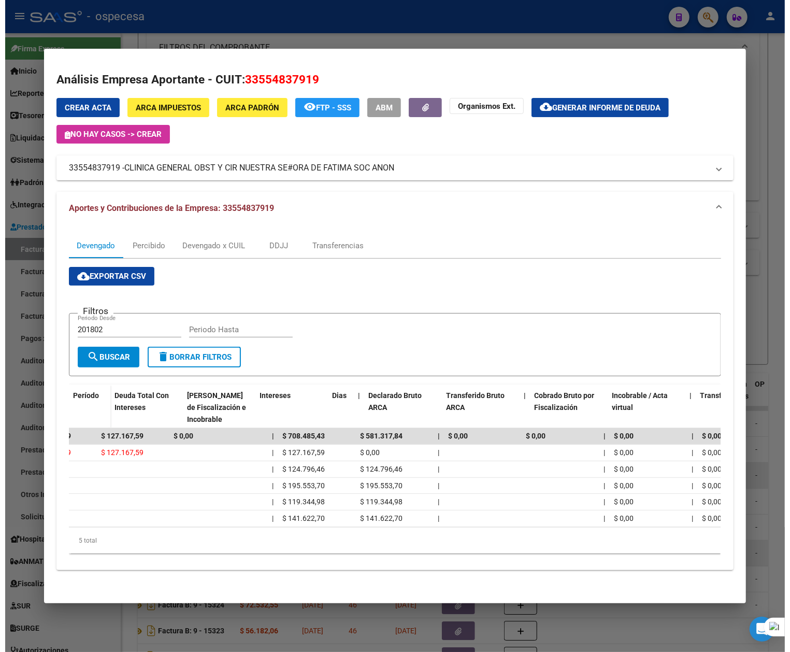
scroll to position [0, 0]
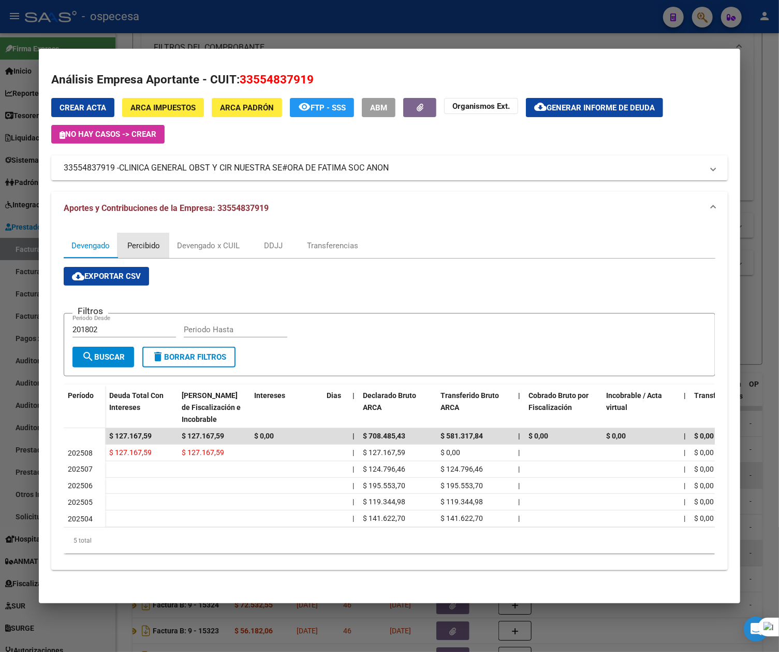
click at [140, 244] on div "Percibido" at bounding box center [143, 245] width 33 height 11
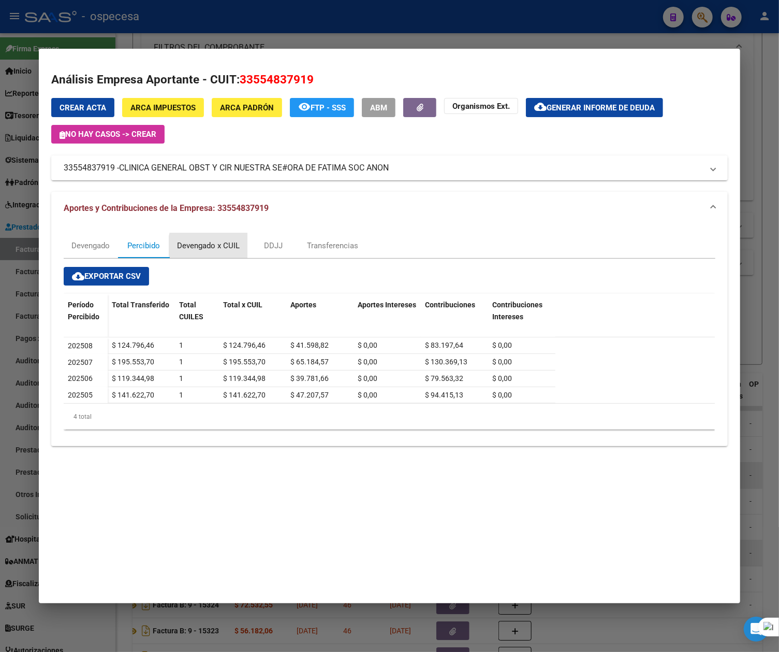
click at [211, 245] on div "Devengado x CUIL" at bounding box center [208, 245] width 63 height 11
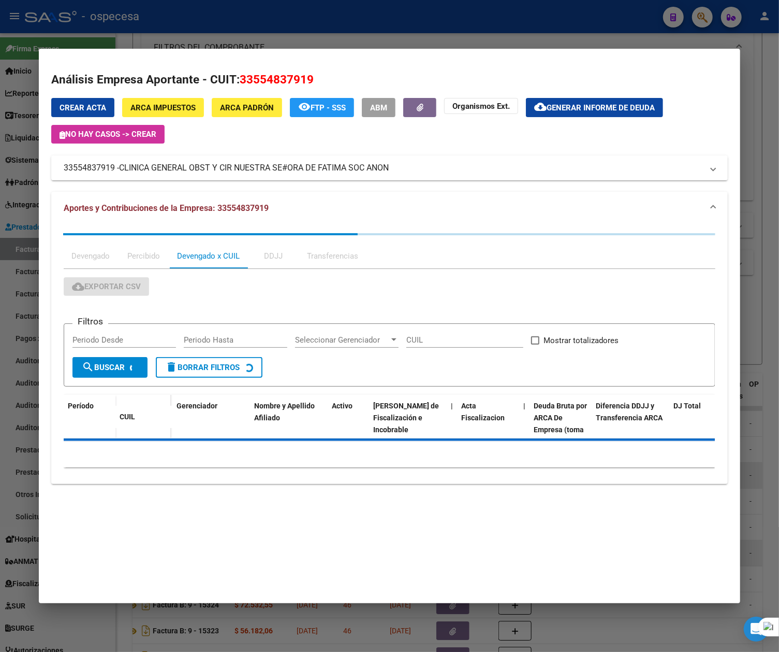
click at [269, 235] on div "Devengado Percibido Devengado x CUIL DDJJ Transferencias cloud_download Exporta…" at bounding box center [390, 354] width 652 height 242
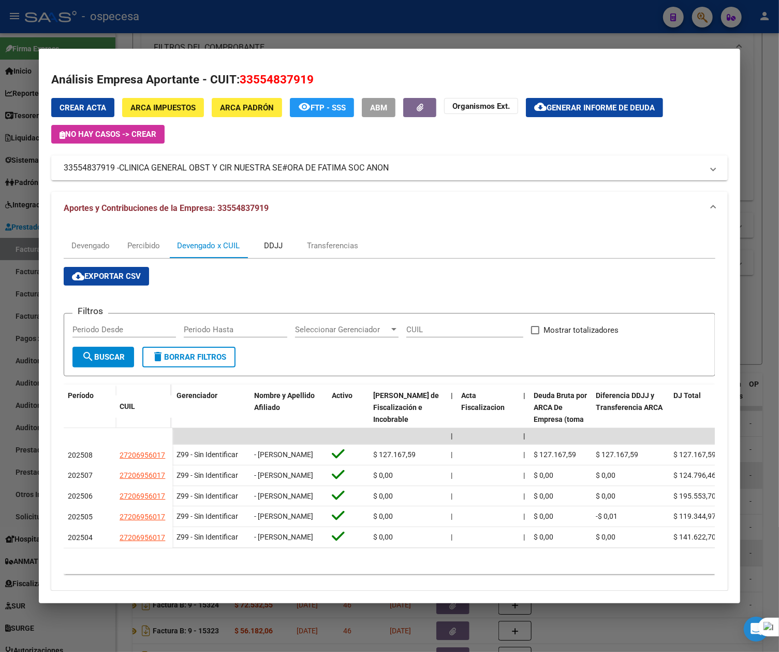
click at [272, 251] on div "DDJJ" at bounding box center [274, 245] width 52 height 25
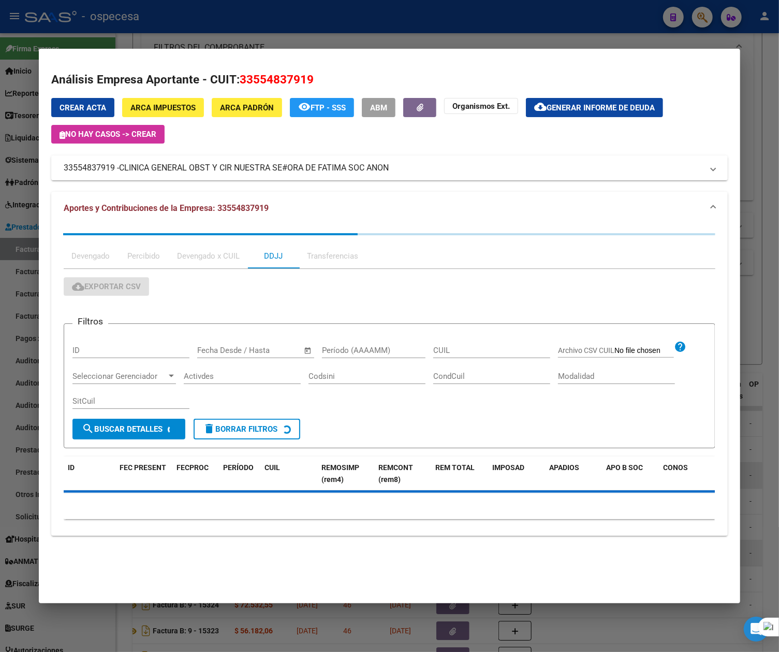
click at [324, 253] on div "Transferencias" at bounding box center [332, 255] width 67 height 25
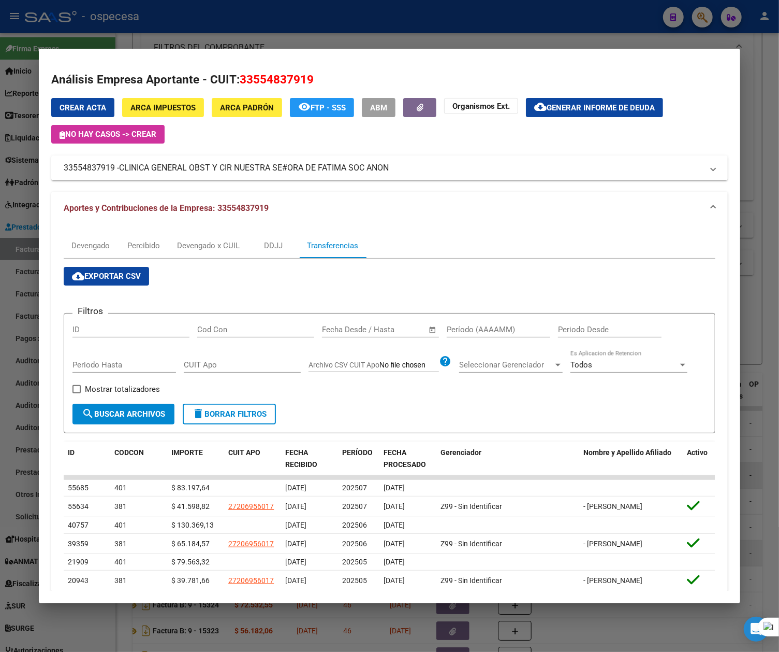
click at [753, 52] on div at bounding box center [389, 326] width 779 height 652
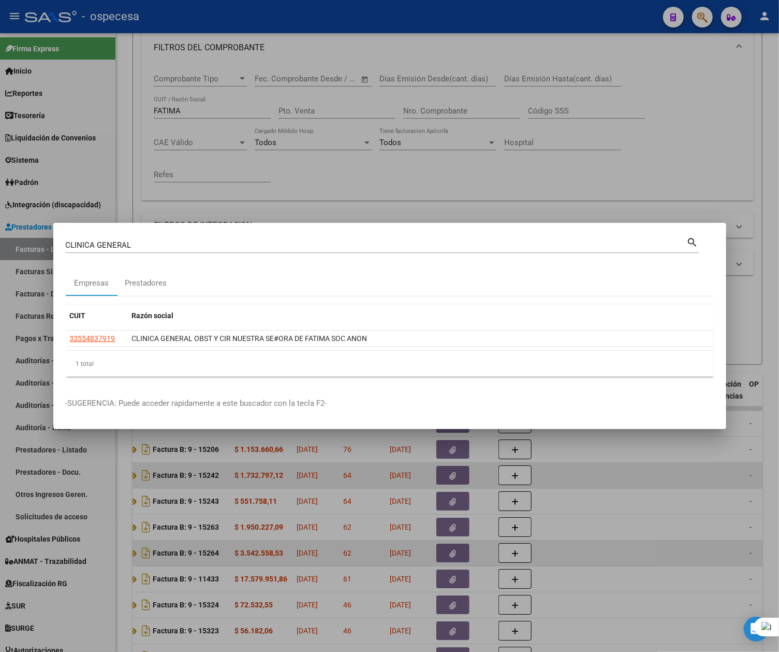
click at [761, 214] on div at bounding box center [389, 326] width 779 height 652
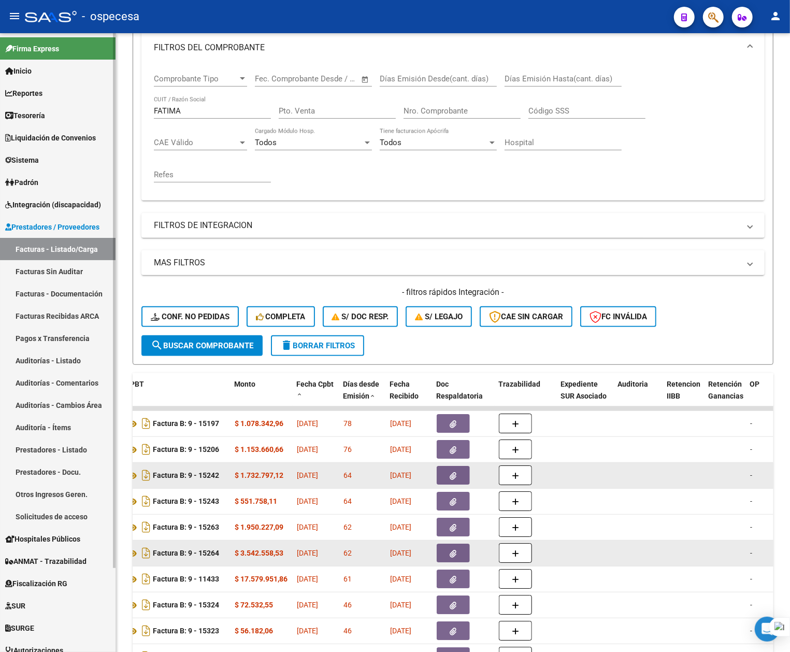
click at [62, 266] on link "Facturas Sin Auditar" at bounding box center [57, 271] width 115 height 22
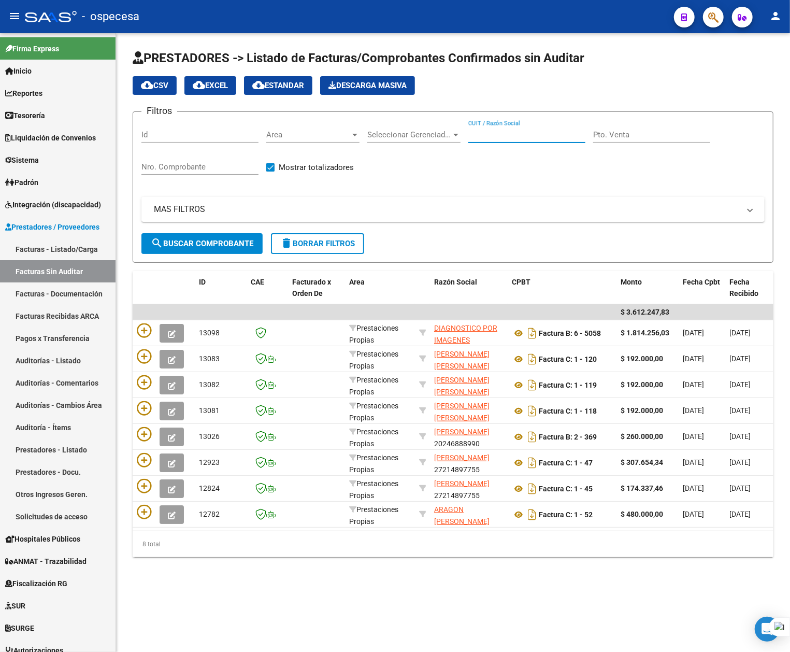
click at [497, 135] on input "CUIT / Razón Social" at bounding box center [526, 134] width 117 height 9
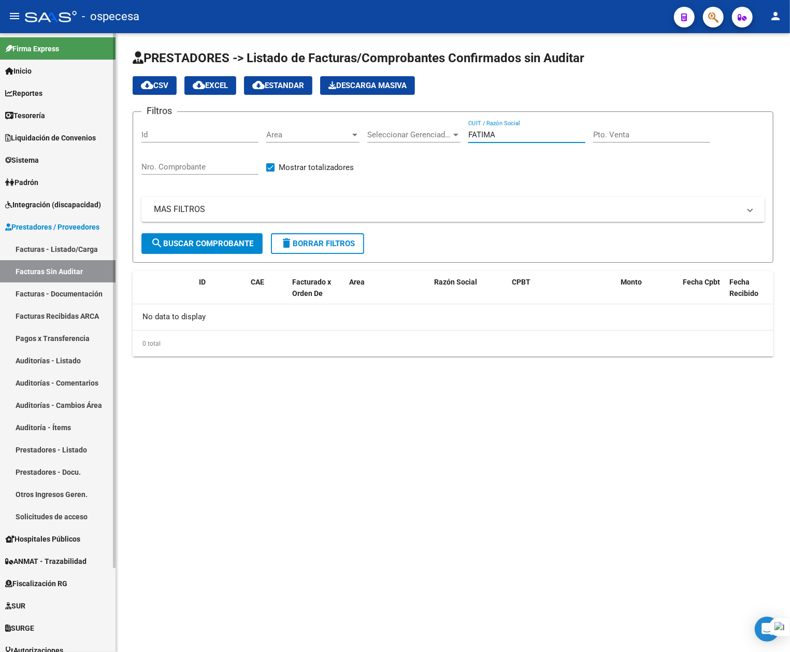
type input "FATIMA"
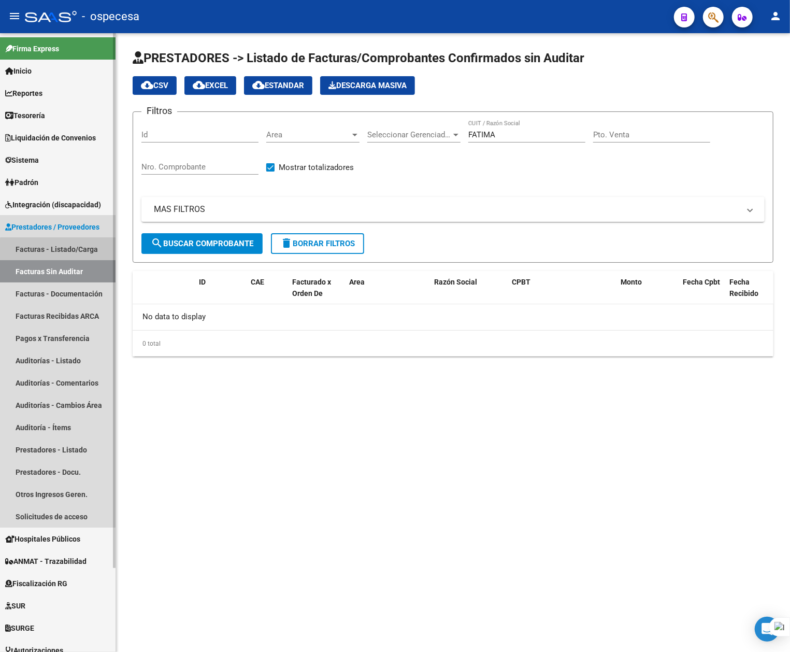
click at [63, 254] on link "Facturas - Listado/Carga" at bounding box center [57, 249] width 115 height 22
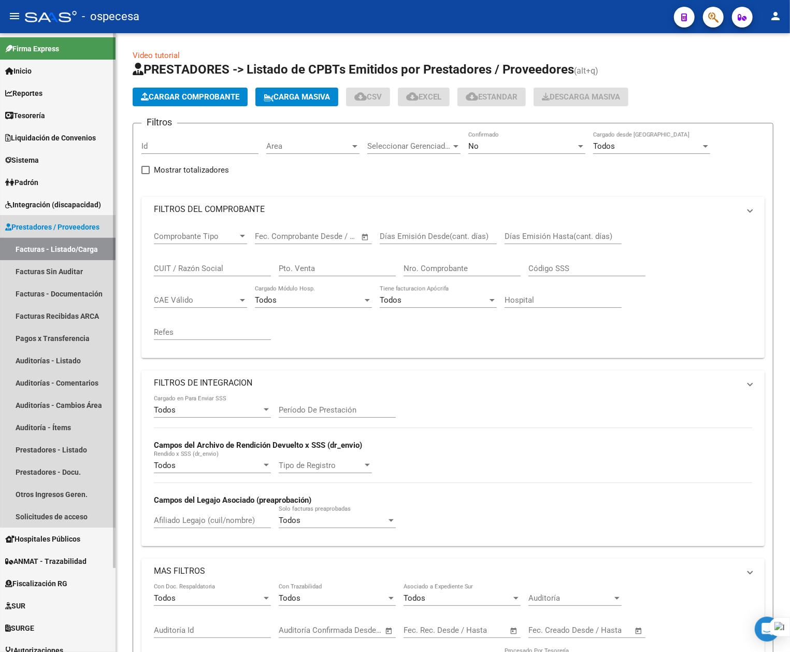
click at [69, 248] on link "Facturas - Listado/Carga" at bounding box center [57, 249] width 115 height 22
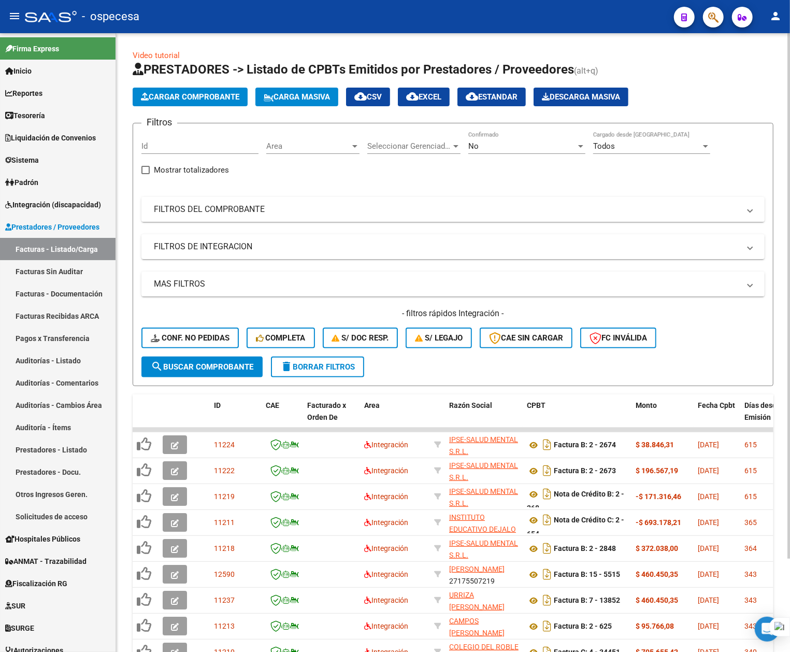
click at [375, 200] on mat-expansion-panel-header "FILTROS DEL COMPROBANTE" at bounding box center [452, 209] width 623 height 25
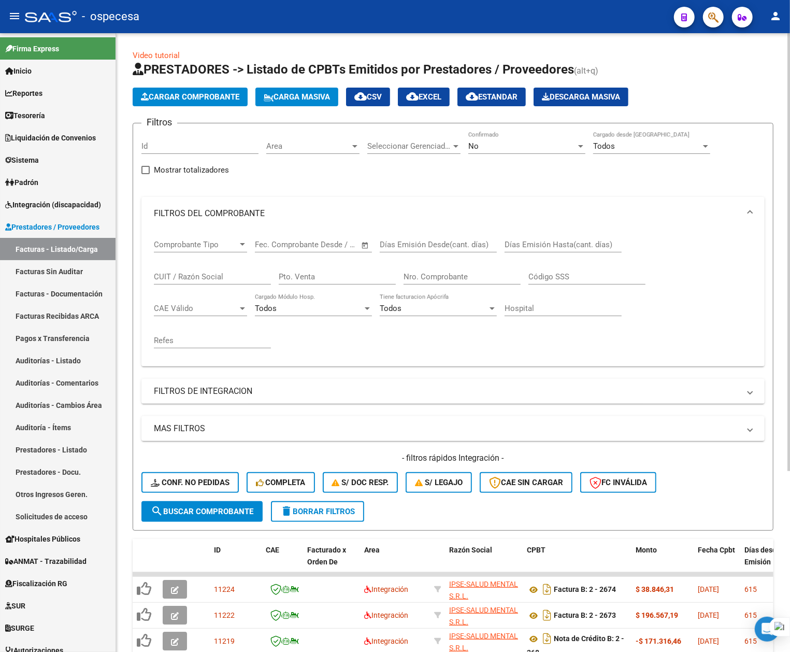
click at [191, 267] on div "CUIT / Razón Social" at bounding box center [212, 273] width 117 height 22
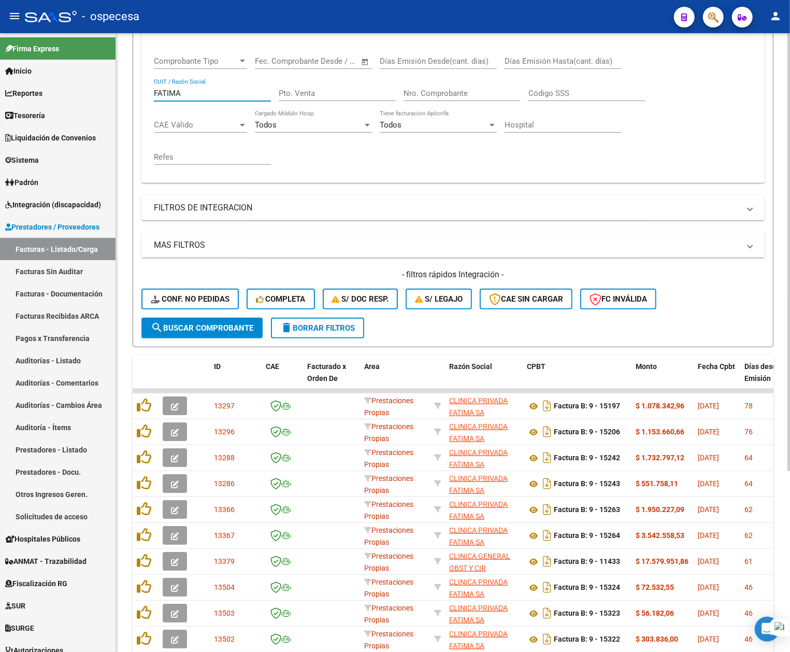
scroll to position [256, 0]
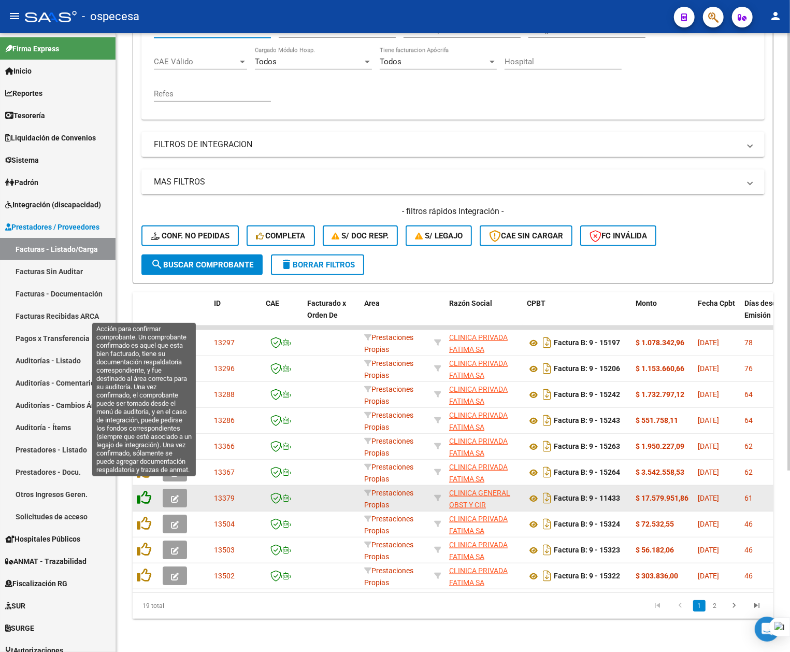
type input "FATIMA"
click at [146, 490] on icon at bounding box center [144, 497] width 15 height 15
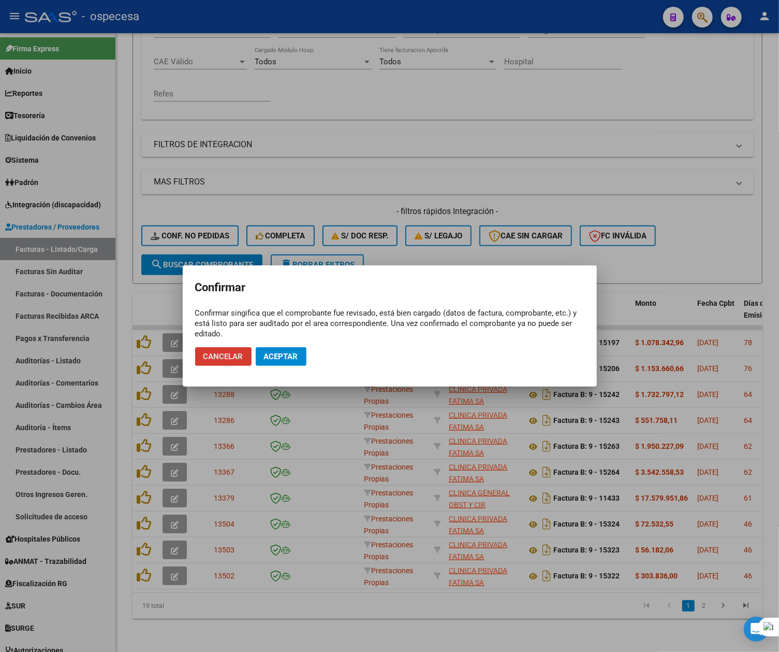
click at [273, 347] on button "Aceptar" at bounding box center [281, 356] width 51 height 19
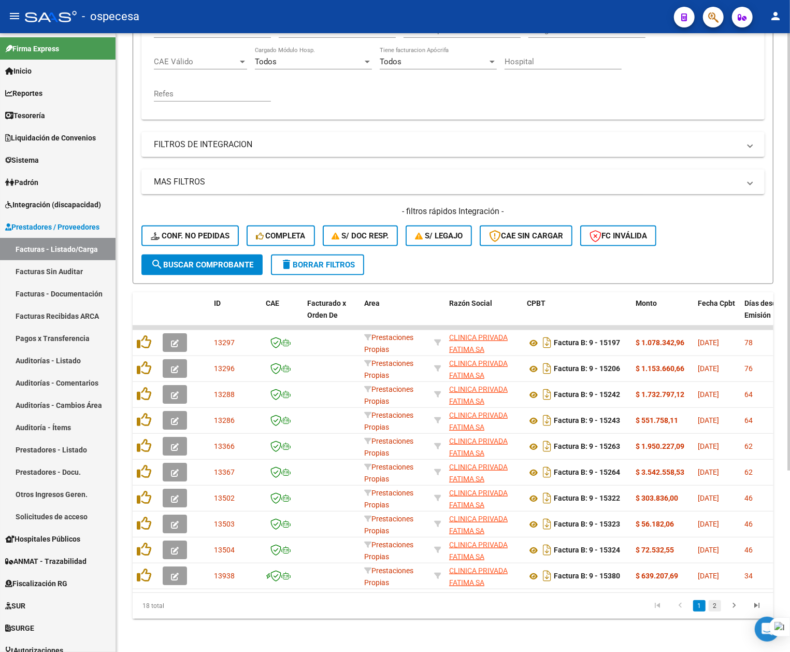
click at [718, 603] on link "2" at bounding box center [715, 605] width 12 height 11
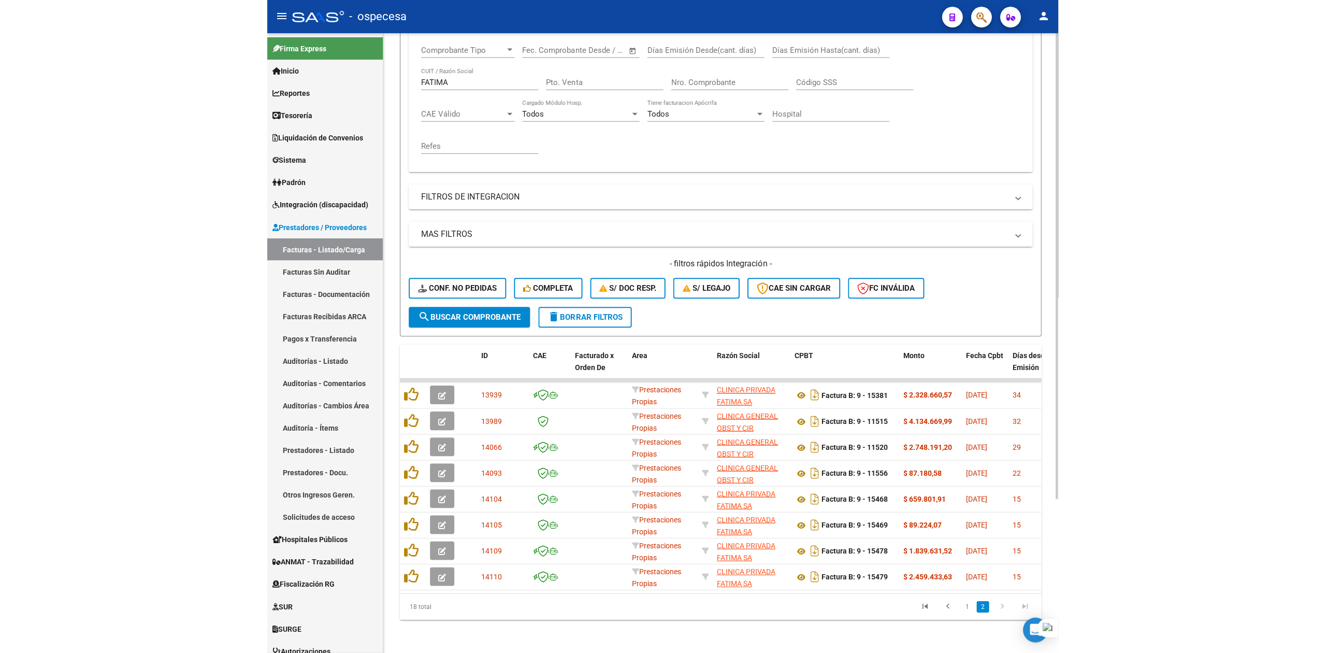
scroll to position [204, 0]
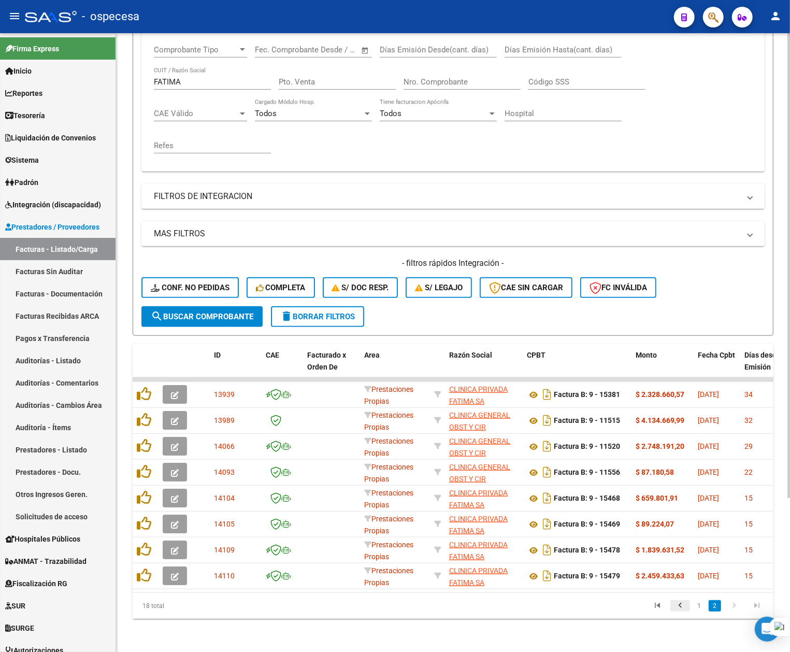
click at [675, 608] on icon "go to previous page" at bounding box center [679, 606] width 13 height 12
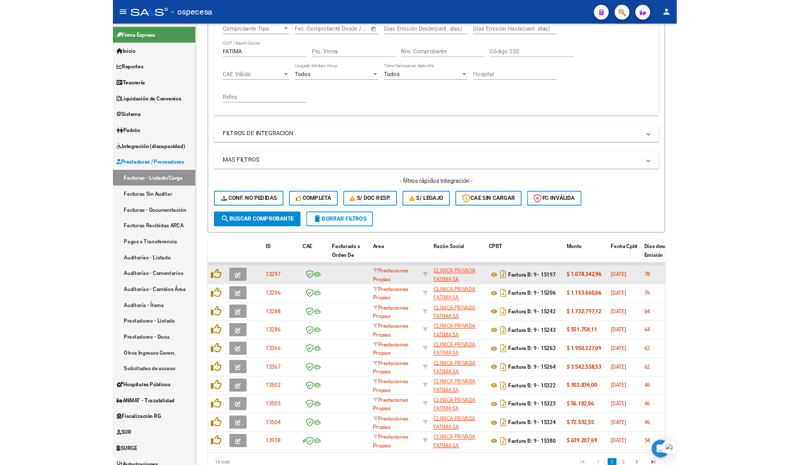
scroll to position [170, 0]
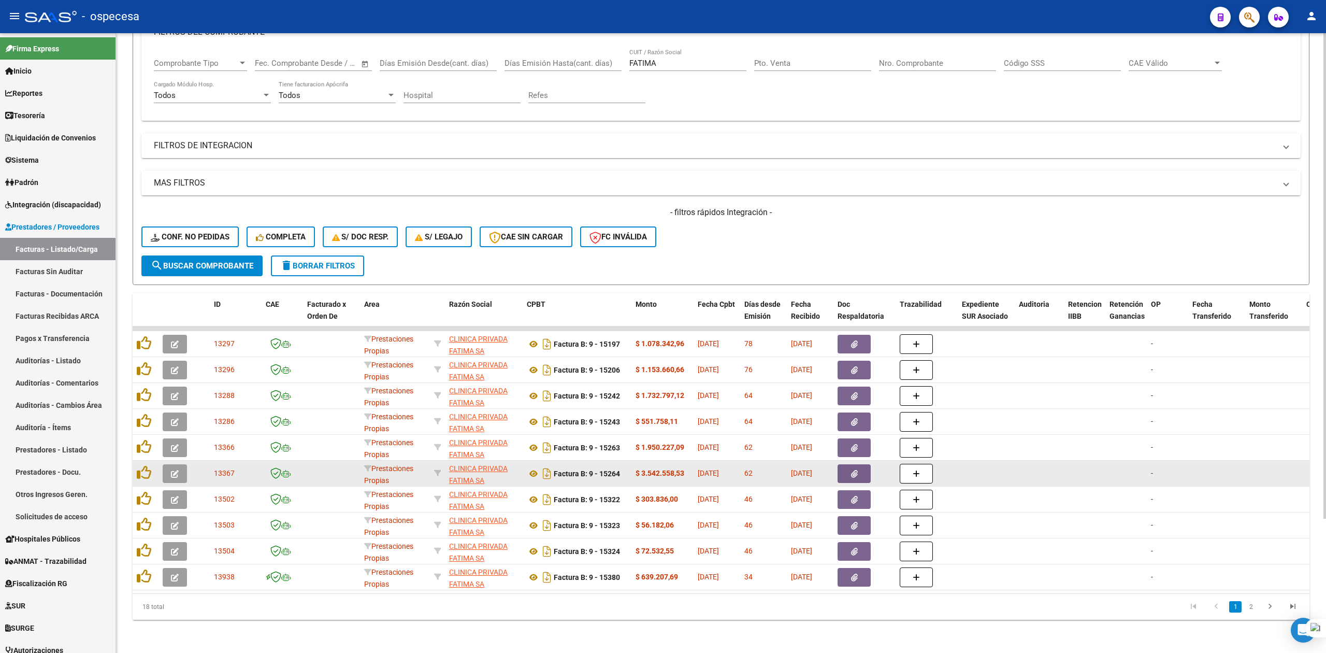
click at [849, 464] on button "button" at bounding box center [853, 473] width 33 height 19
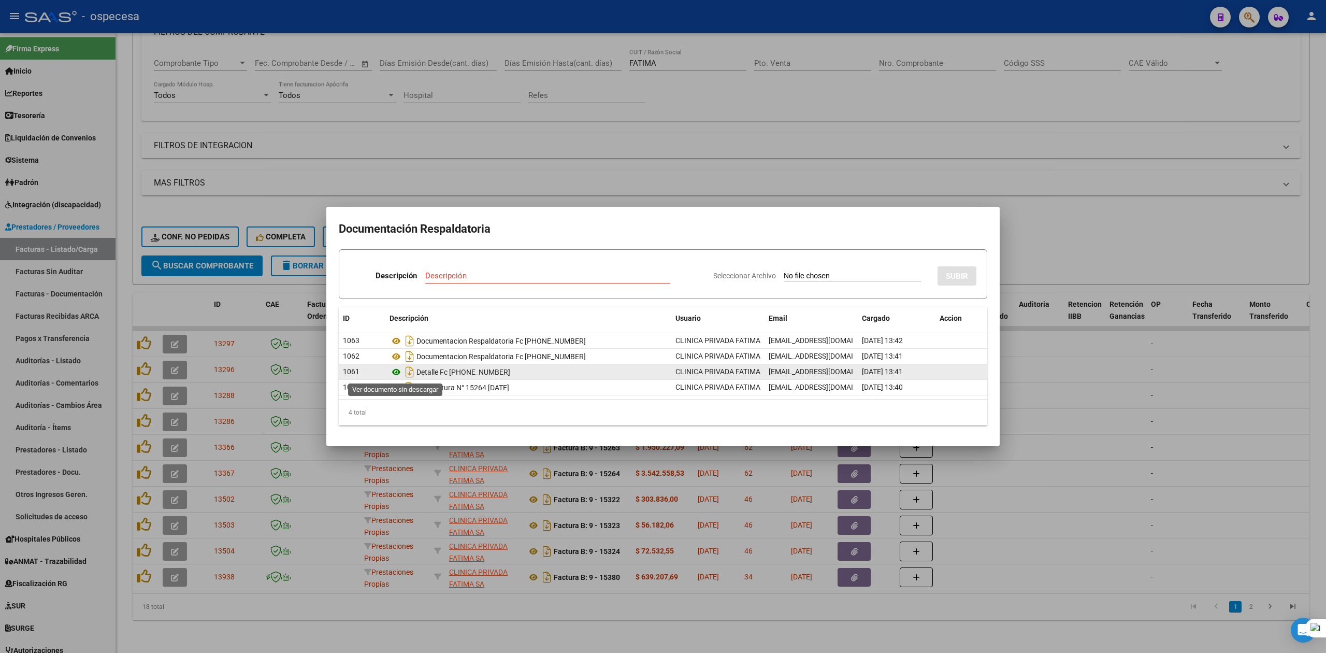
click at [398, 372] on icon at bounding box center [395, 372] width 13 height 12
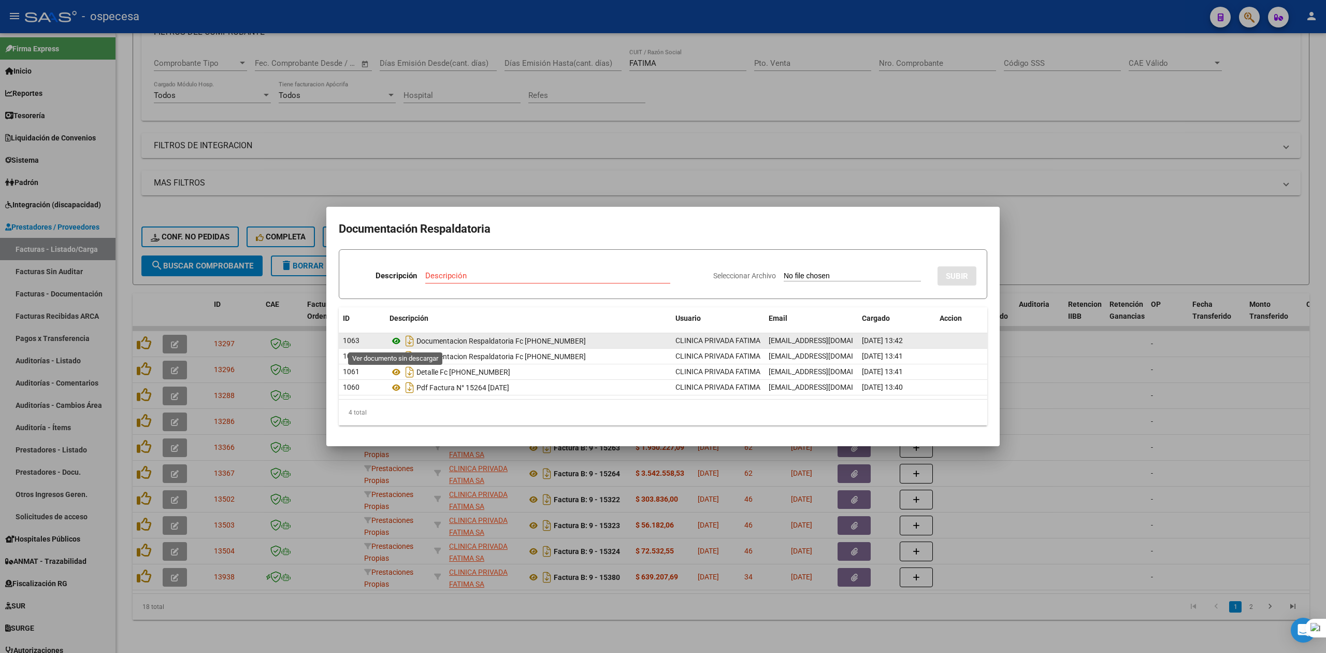
click at [395, 343] on icon at bounding box center [395, 341] width 13 height 12
click at [397, 336] on icon at bounding box center [395, 341] width 13 height 12
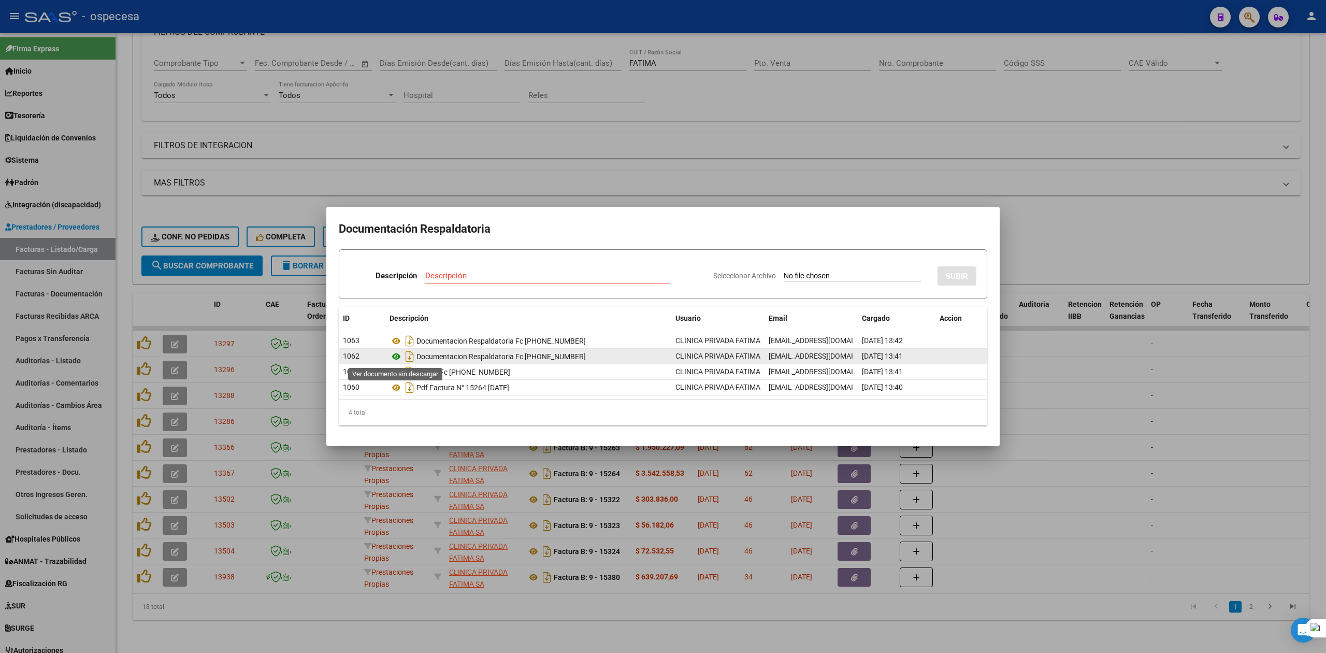
click at [397, 356] on icon at bounding box center [395, 356] width 13 height 12
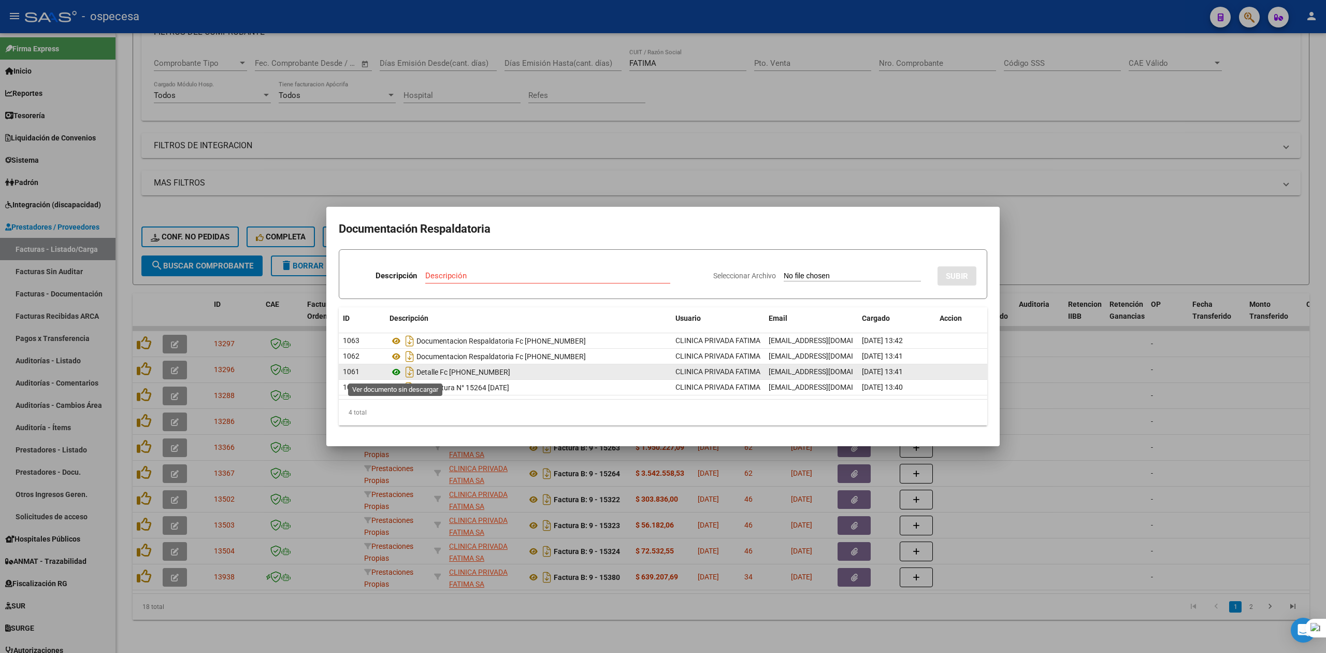
click at [394, 370] on icon at bounding box center [395, 372] width 13 height 12
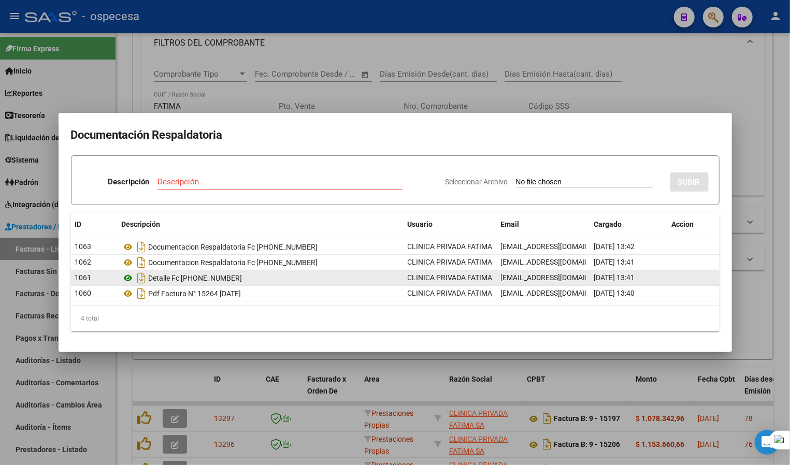
scroll to position [191, 0]
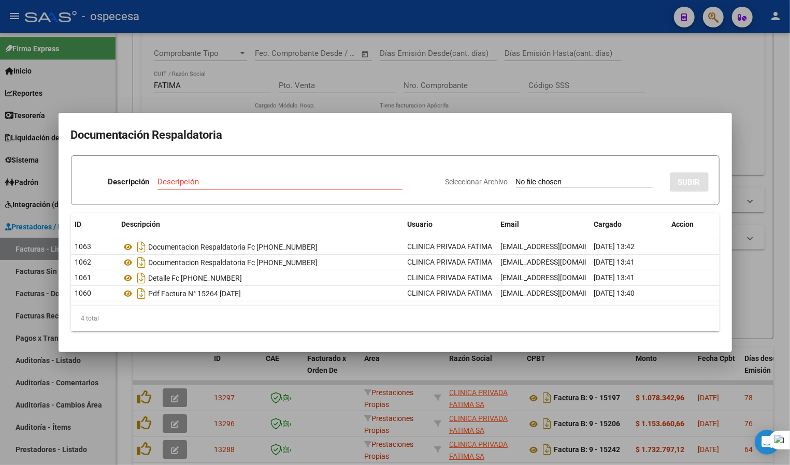
click at [77, 2] on div at bounding box center [395, 232] width 790 height 465
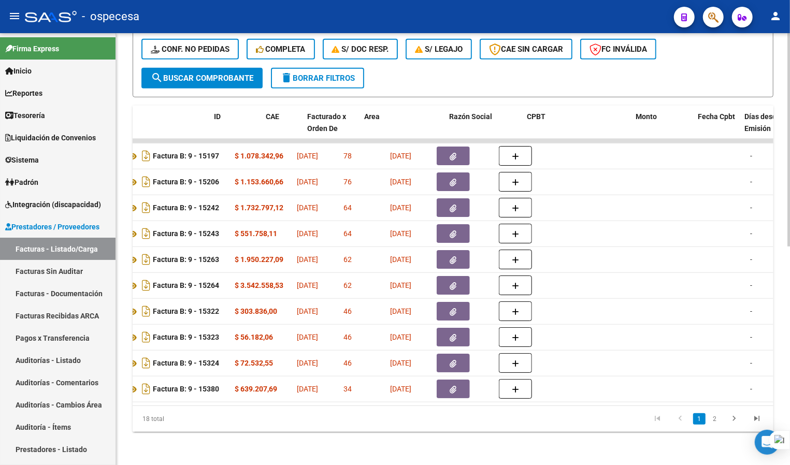
scroll to position [0, 0]
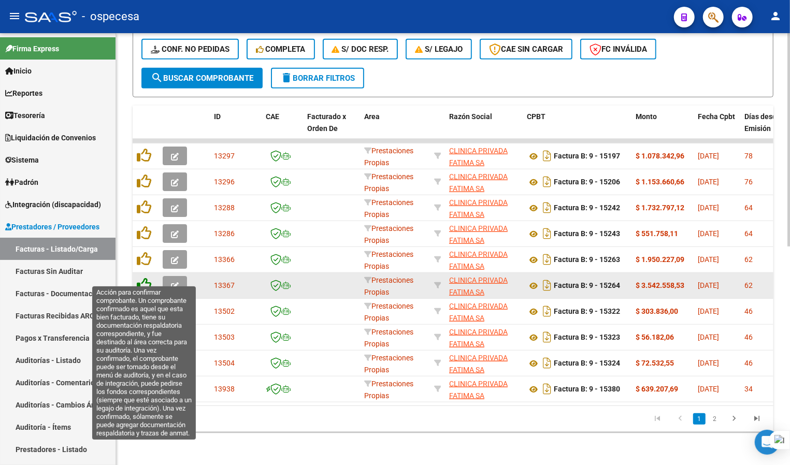
click at [146, 278] on icon at bounding box center [144, 285] width 15 height 15
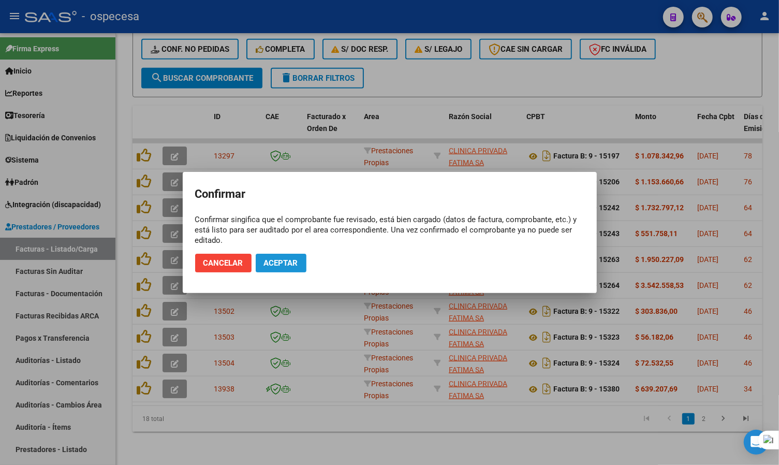
click at [282, 263] on span "Aceptar" at bounding box center [281, 262] width 34 height 9
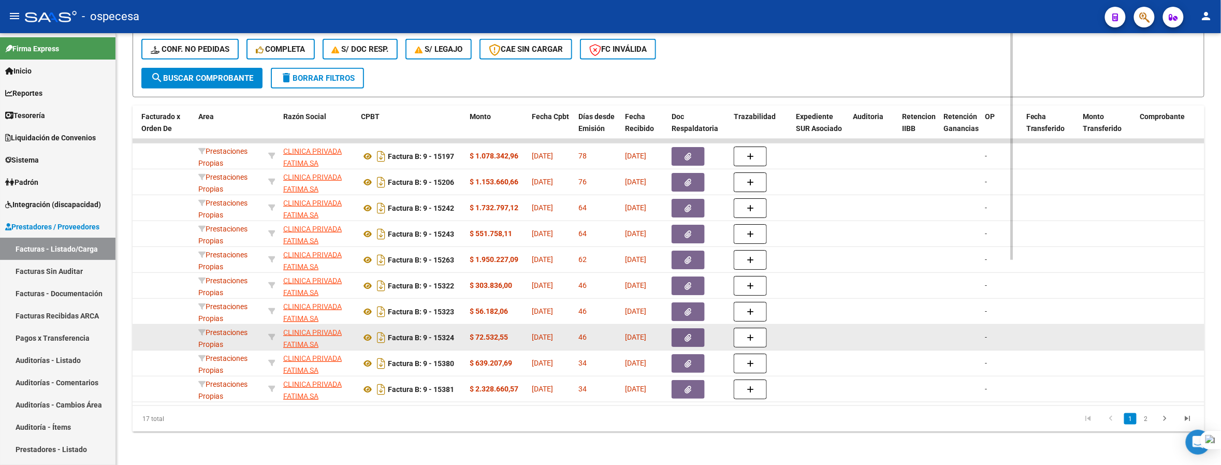
scroll to position [357, 0]
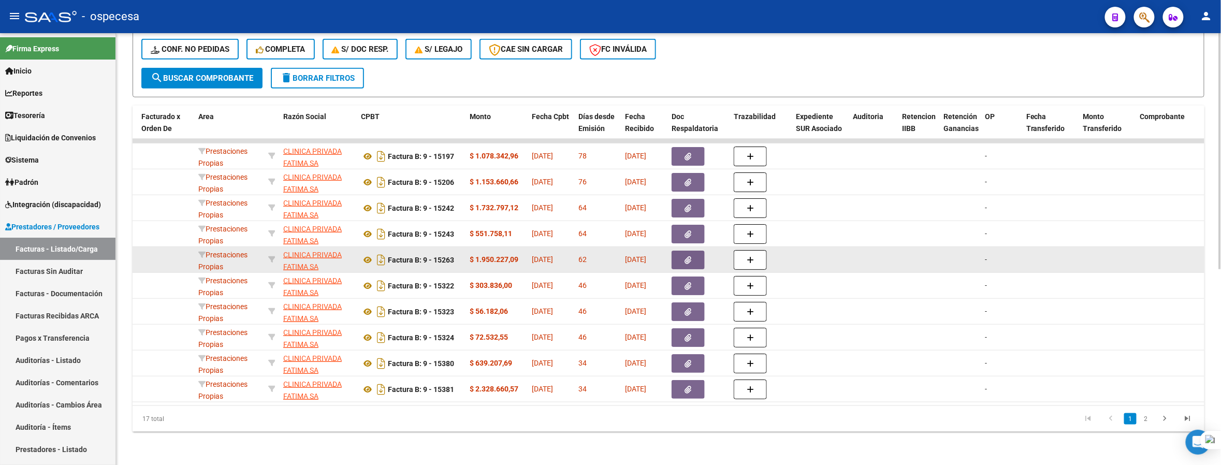
click at [686, 256] on icon "button" at bounding box center [688, 260] width 7 height 8
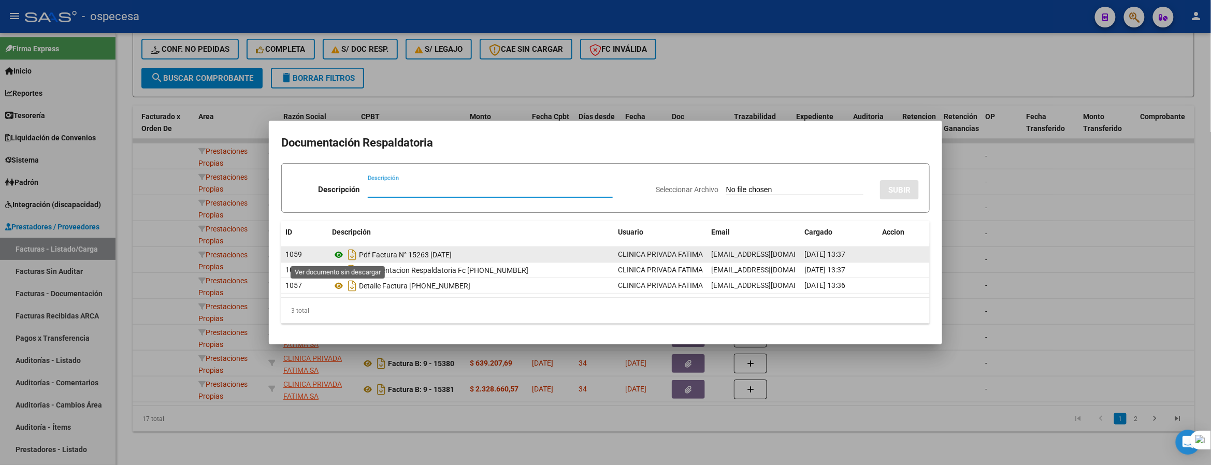
click at [332, 259] on icon at bounding box center [338, 255] width 13 height 12
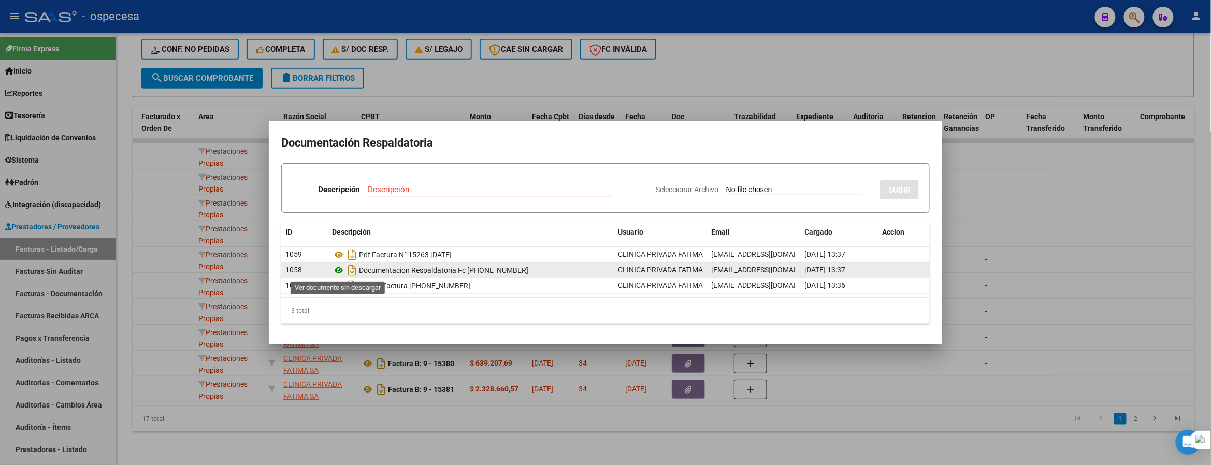
click at [343, 270] on icon at bounding box center [338, 270] width 13 height 12
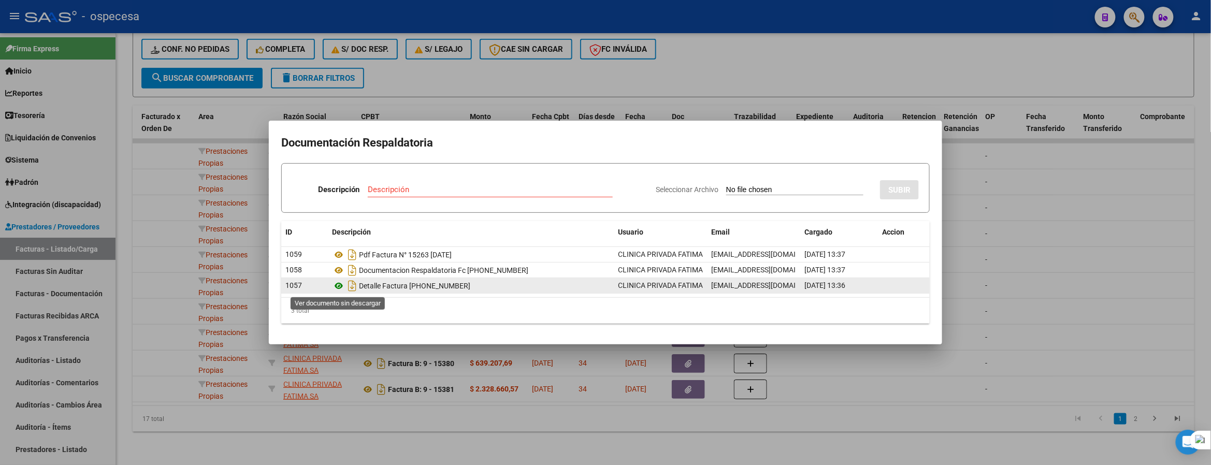
click at [342, 285] on icon at bounding box center [338, 286] width 13 height 12
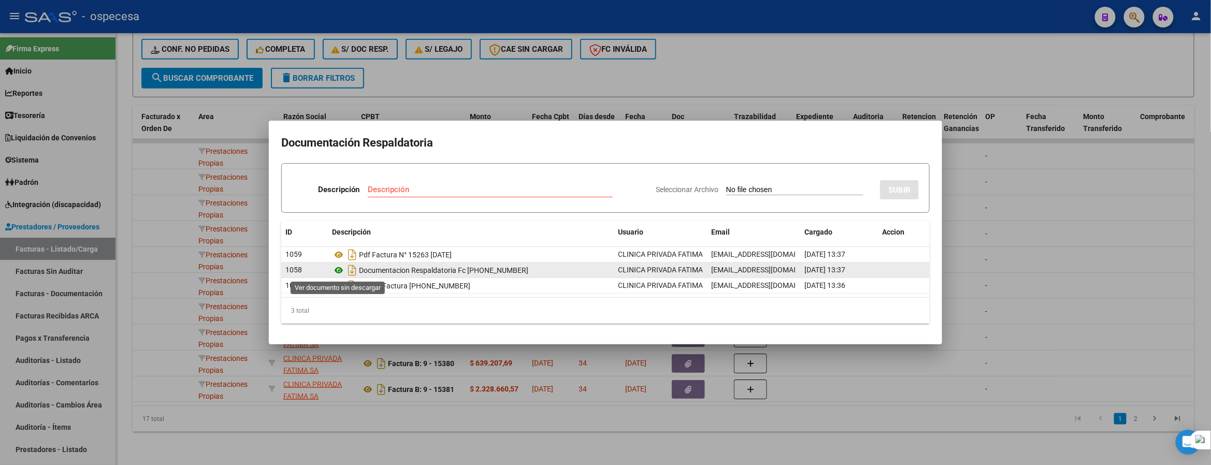
click at [340, 270] on icon at bounding box center [338, 270] width 13 height 12
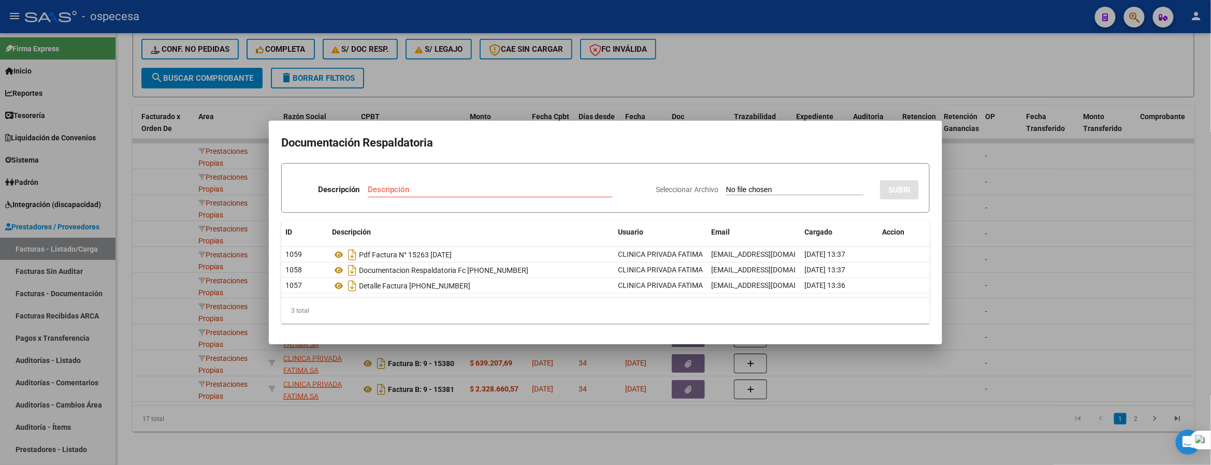
click at [1070, 346] on div at bounding box center [605, 232] width 1211 height 465
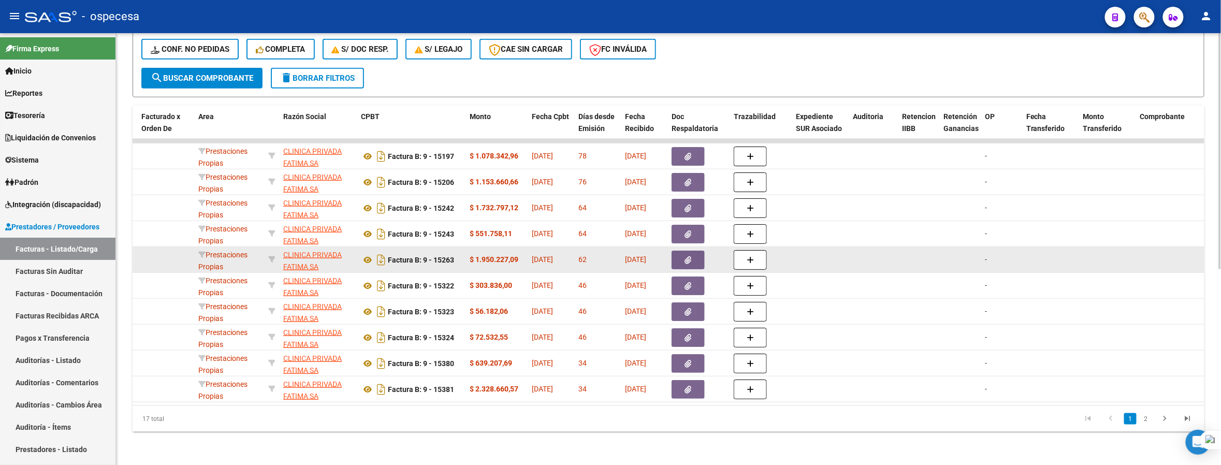
click at [156, 255] on datatable-body-cell at bounding box center [165, 259] width 57 height 25
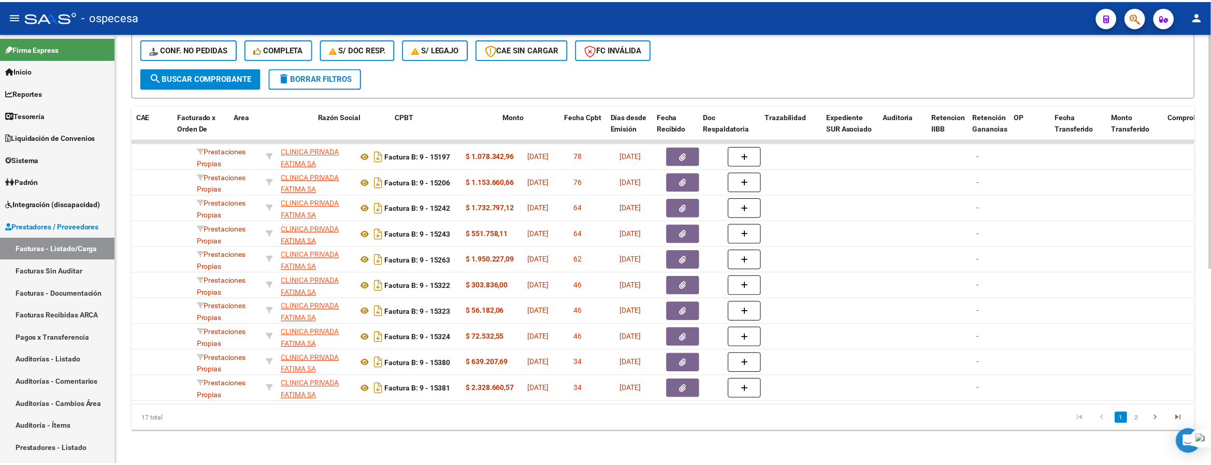
scroll to position [0, 0]
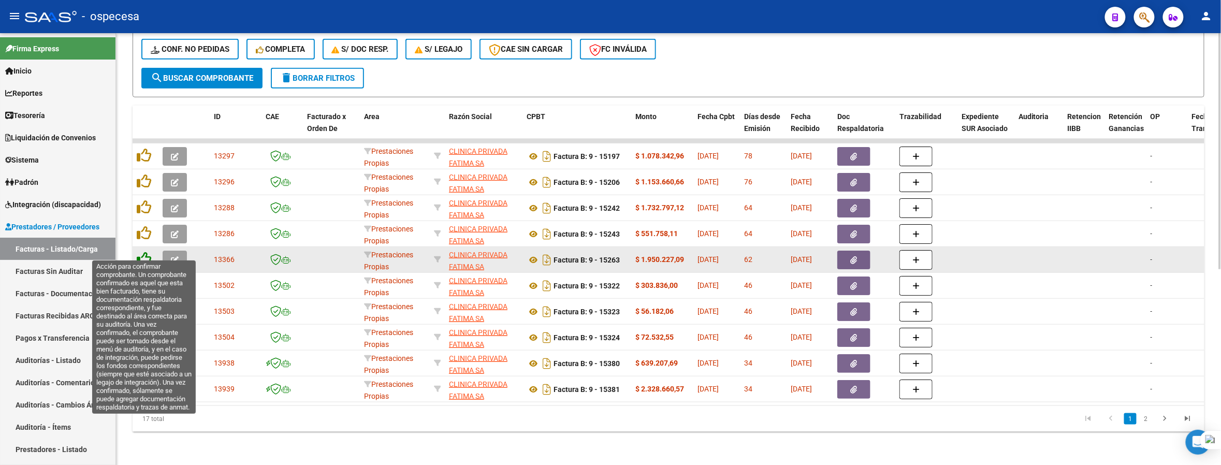
click at [147, 252] on icon at bounding box center [144, 259] width 15 height 15
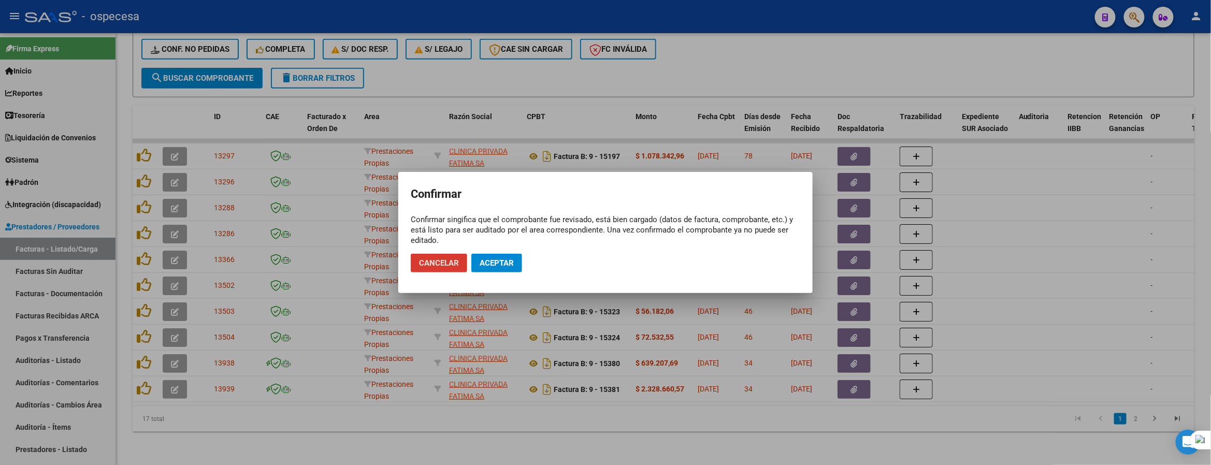
drag, startPoint x: 505, startPoint y: 266, endPoint x: 499, endPoint y: 261, distance: 8.1
click at [503, 264] on span "Aceptar" at bounding box center [497, 262] width 34 height 9
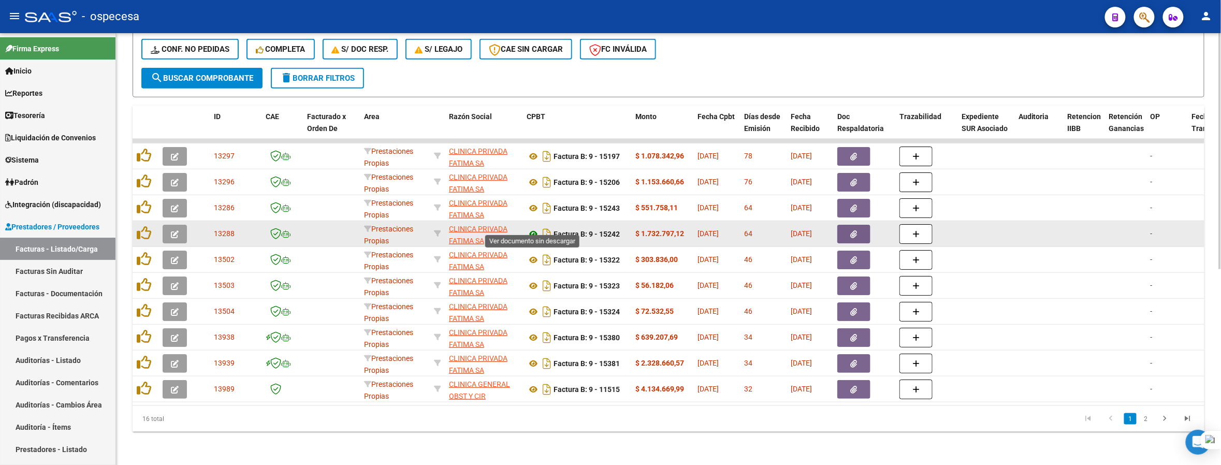
click at [533, 228] on icon at bounding box center [533, 234] width 13 height 12
click at [856, 229] on span "button" at bounding box center [854, 233] width 7 height 9
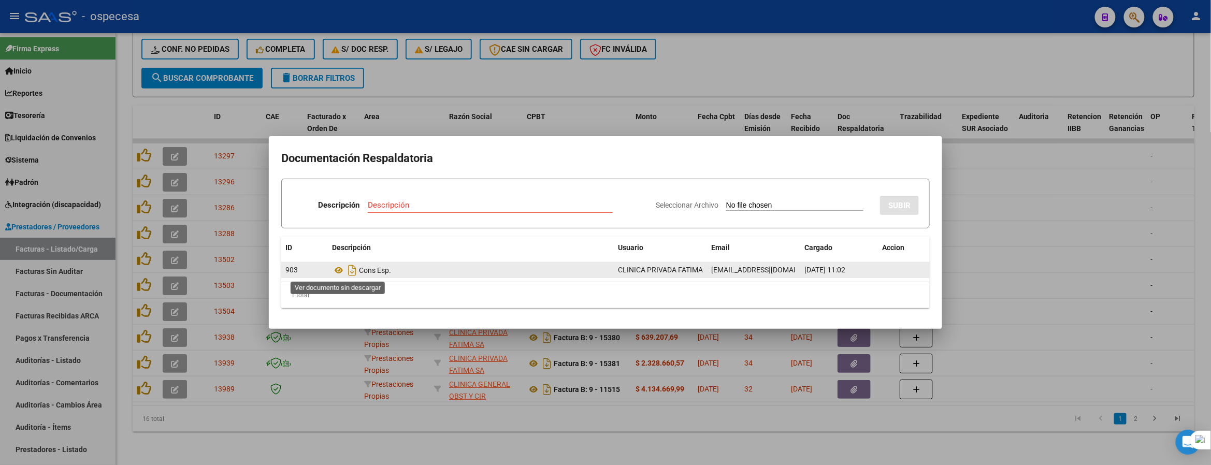
click at [340, 264] on icon at bounding box center [338, 270] width 13 height 12
